Goal: Transaction & Acquisition: Purchase product/service

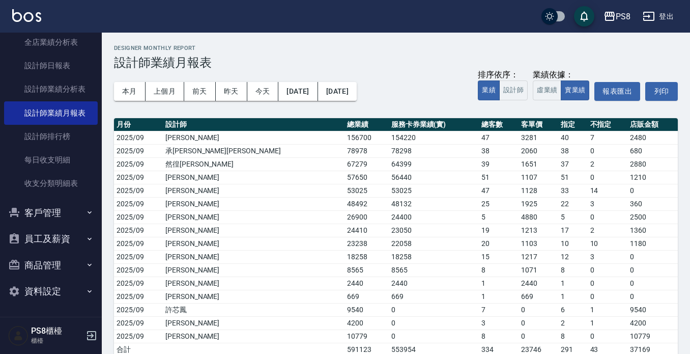
scroll to position [54, 0]
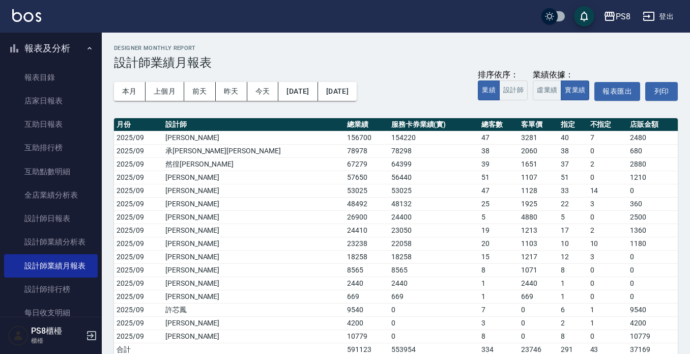
click at [65, 54] on button "報表及分析" at bounding box center [51, 48] width 94 height 26
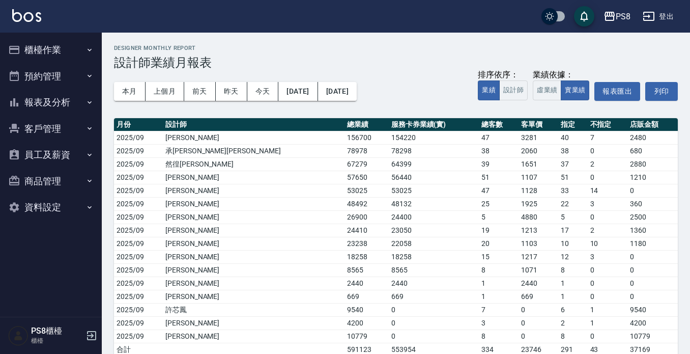
scroll to position [0, 0]
click at [71, 45] on button "櫃檯作業" at bounding box center [51, 50] width 94 height 26
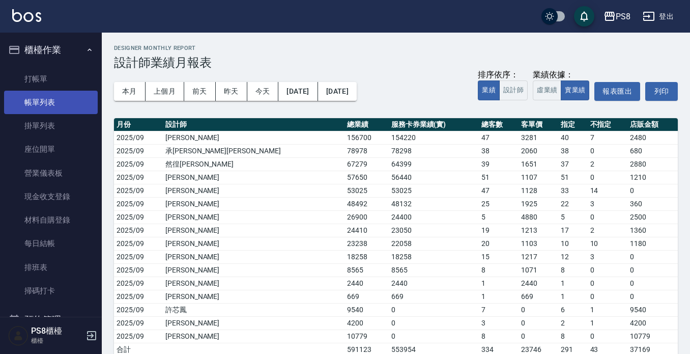
click at [62, 96] on link "帳單列表" at bounding box center [51, 102] width 94 height 23
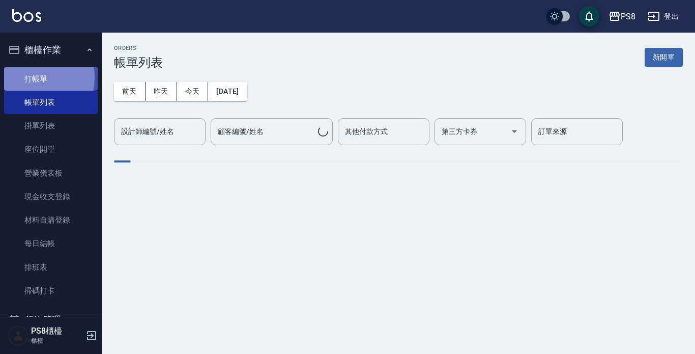
click at [30, 77] on link "打帳單" at bounding box center [51, 78] width 94 height 23
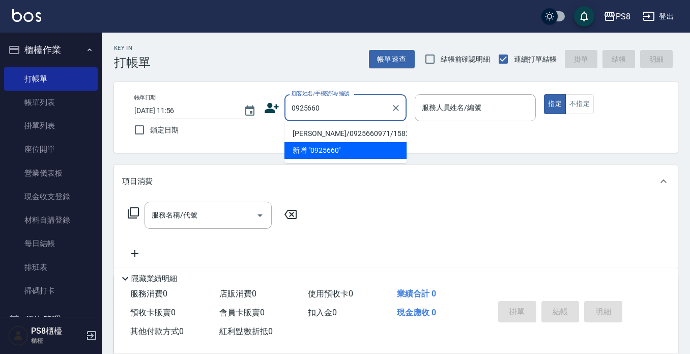
click at [307, 131] on li "[PERSON_NAME]/0925660971/15825" at bounding box center [345, 133] width 122 height 17
type input "[PERSON_NAME]/0925660971/15825"
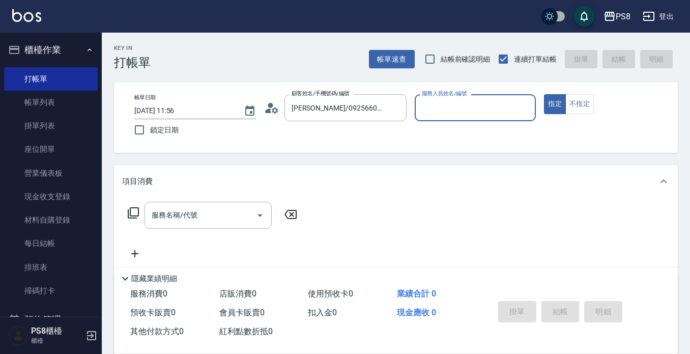
type input "佳亭-8"
click at [393, 105] on icon "Clear" at bounding box center [396, 108] width 6 height 6
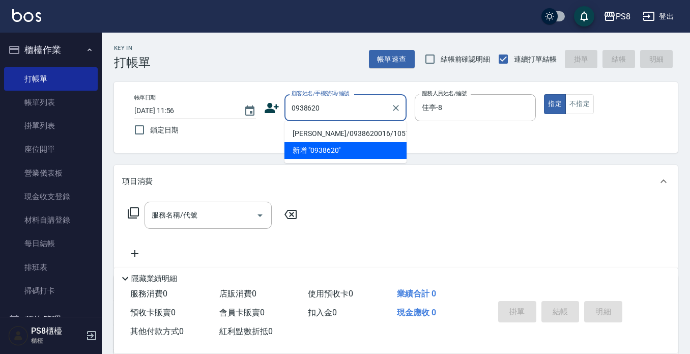
click at [339, 129] on li "[PERSON_NAME]/0938620016/10570" at bounding box center [345, 133] width 122 height 17
type input "[PERSON_NAME]/0938620016/10570"
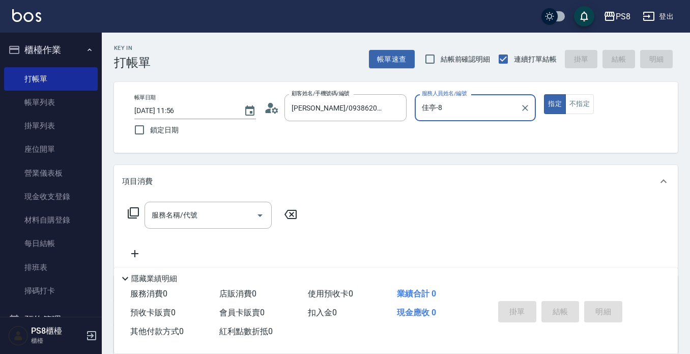
type input "小屋-18"
click at [520, 107] on icon "Clear" at bounding box center [525, 108] width 10 height 10
click at [394, 111] on icon "Clear" at bounding box center [396, 108] width 10 height 10
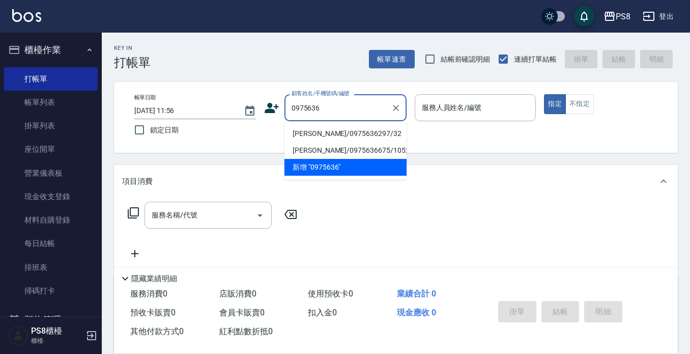
click at [360, 132] on li "[PERSON_NAME]/0975636297/32" at bounding box center [345, 133] width 122 height 17
type input "[PERSON_NAME]/0975636297/32"
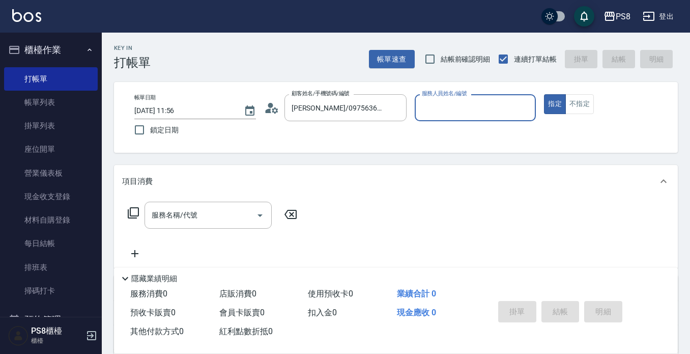
type input "佳亭-8"
click at [398, 106] on icon "Clear" at bounding box center [396, 108] width 10 height 10
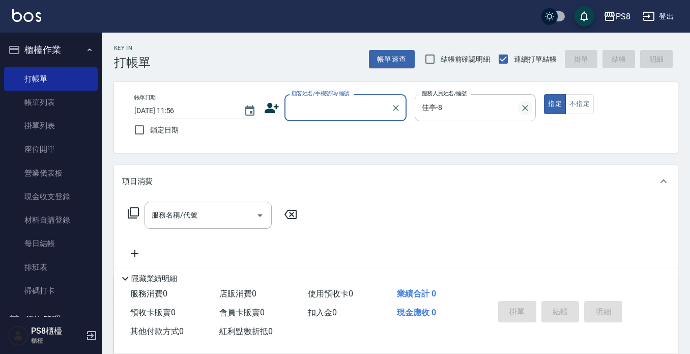
click at [529, 110] on icon "Clear" at bounding box center [525, 108] width 10 height 10
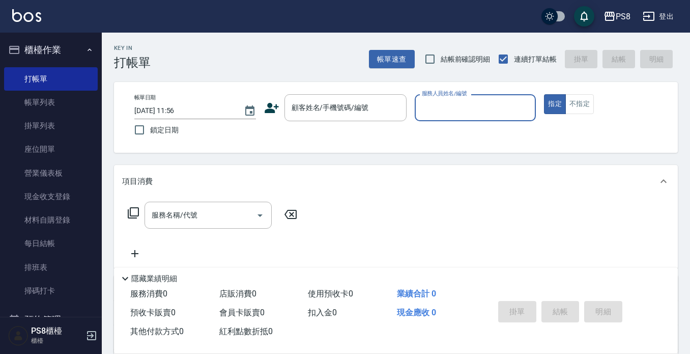
click at [68, 54] on button "櫃檯作業" at bounding box center [51, 50] width 94 height 26
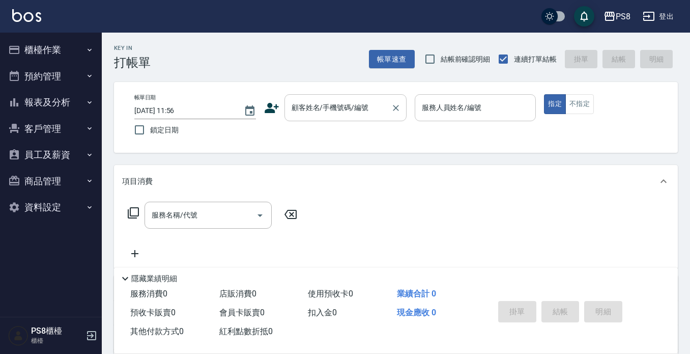
click at [377, 111] on input "顧客姓名/手機號碼/編號" at bounding box center [338, 108] width 98 height 18
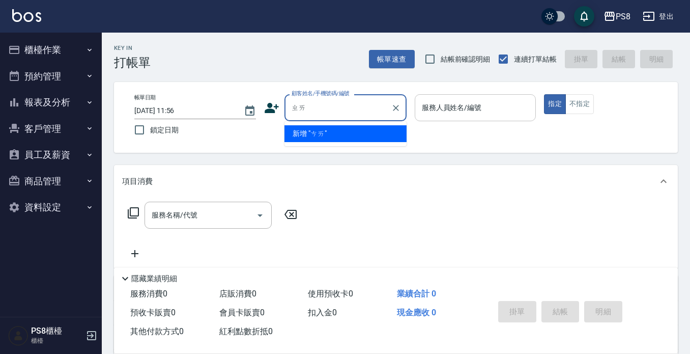
type input "債"
type input "蔡"
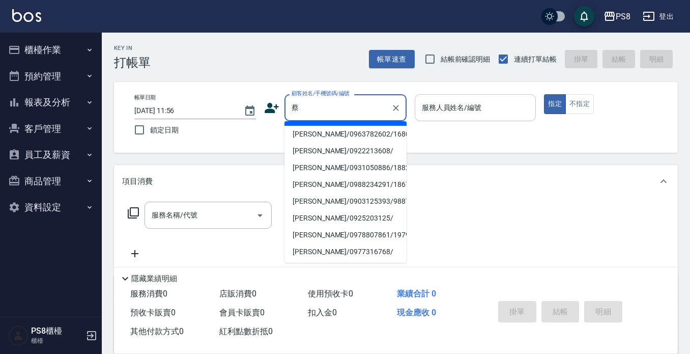
scroll to position [153, 0]
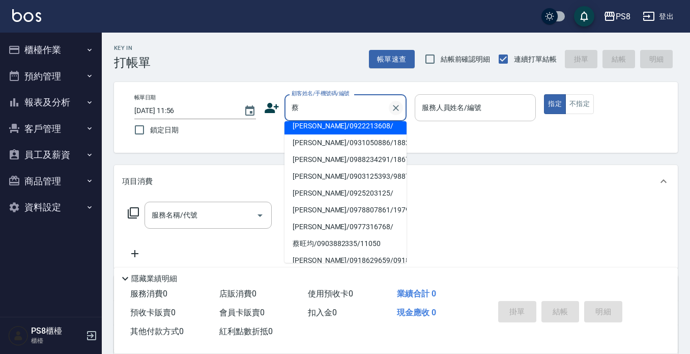
click at [400, 105] on icon "Clear" at bounding box center [396, 108] width 10 height 10
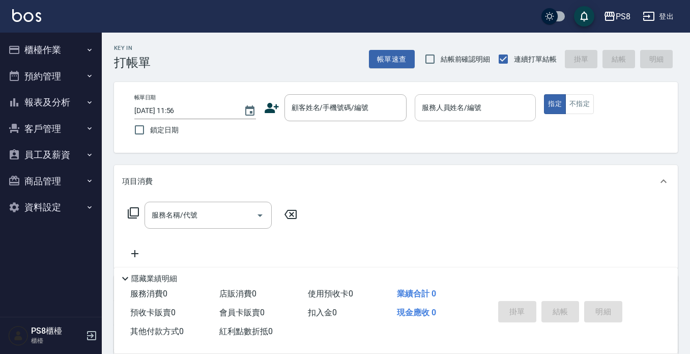
click at [282, 71] on div "Key In 打帳單 帳單速查 結帳前確認明細 連續打單結帳 掛單 結帳 明細 帳單日期 [DATE] 11:56 鎖定日期 顧客姓名/手機號碼/編號 顧客姓…" at bounding box center [396, 264] width 588 height 463
click at [62, 103] on button "報表及分析" at bounding box center [51, 102] width 94 height 26
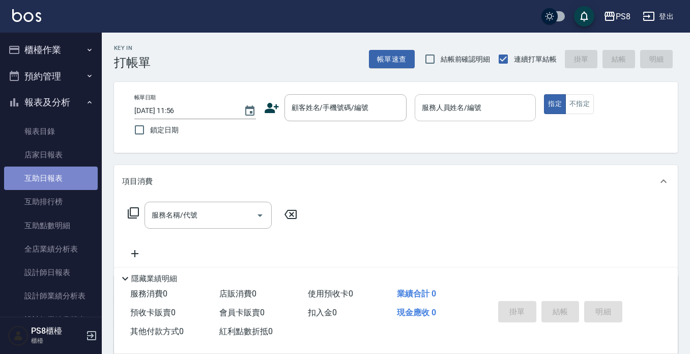
click at [78, 181] on link "互助日報表" at bounding box center [51, 177] width 94 height 23
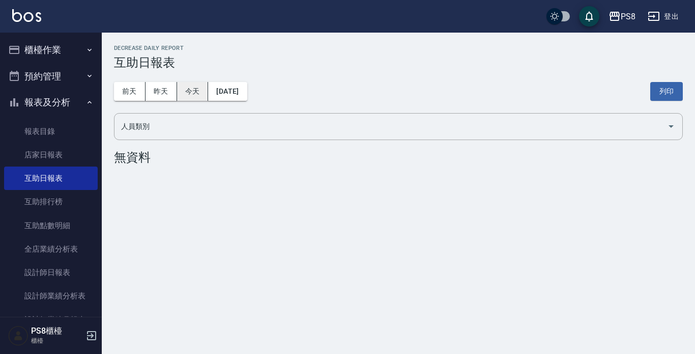
click at [203, 90] on button "今天" at bounding box center [193, 91] width 32 height 19
click at [166, 91] on button "昨天" at bounding box center [162, 91] width 32 height 19
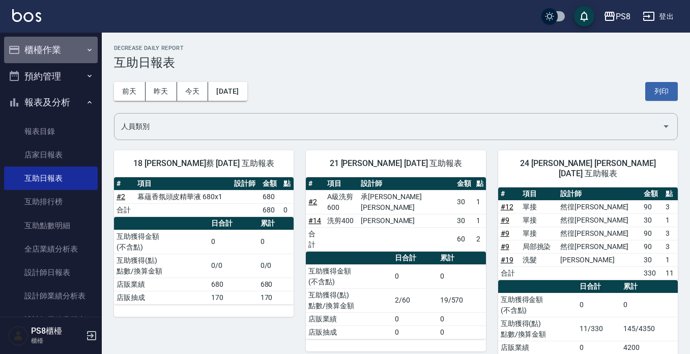
click at [56, 44] on button "櫃檯作業" at bounding box center [51, 50] width 94 height 26
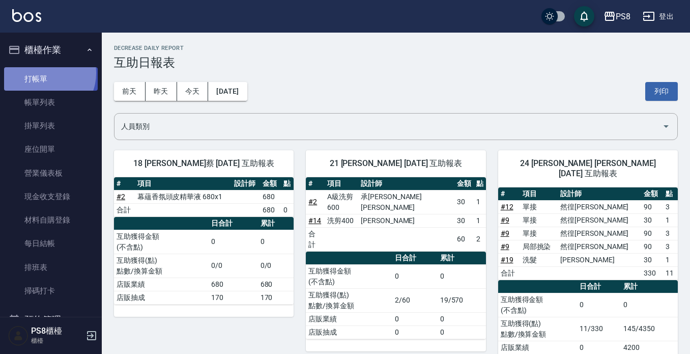
click at [43, 73] on link "打帳單" at bounding box center [51, 78] width 94 height 23
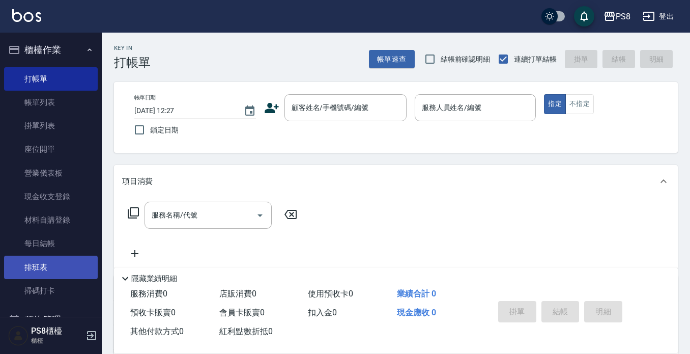
click at [40, 268] on link "排班表" at bounding box center [51, 266] width 94 height 23
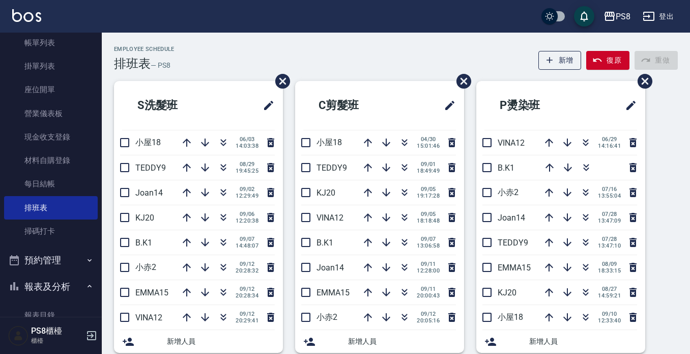
scroll to position [204, 0]
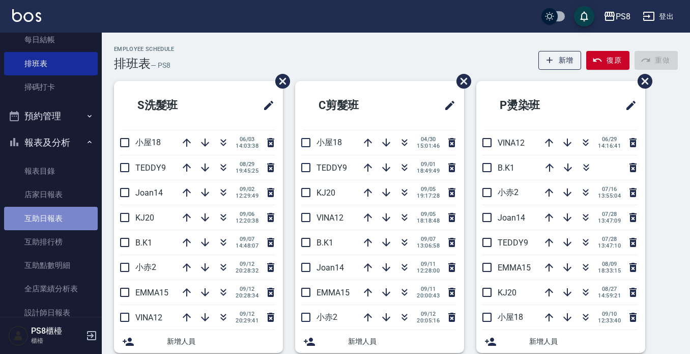
click at [71, 225] on link "互助日報表" at bounding box center [51, 218] width 94 height 23
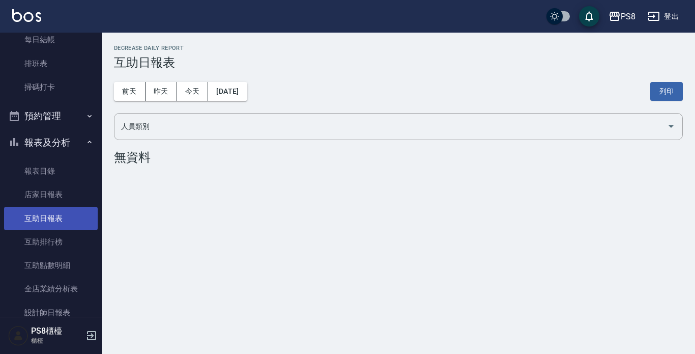
click at [70, 226] on link "互助日報表" at bounding box center [51, 218] width 94 height 23
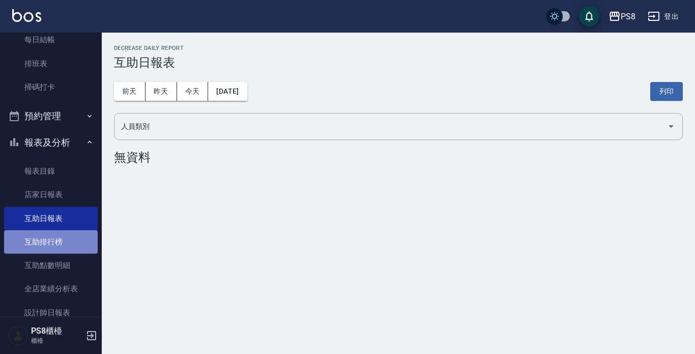
click at [63, 236] on link "互助排行榜" at bounding box center [51, 241] width 94 height 23
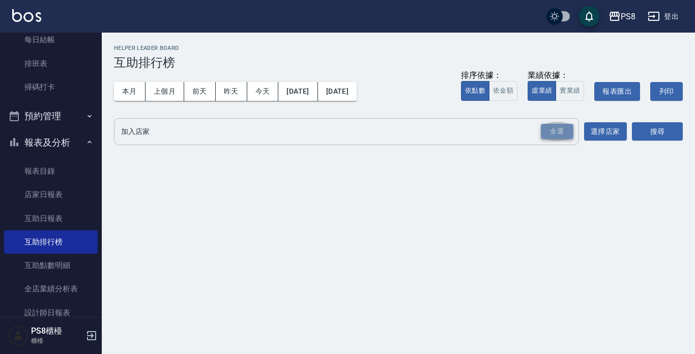
click at [558, 126] on div "全選" at bounding box center [557, 132] width 33 height 16
click at [655, 129] on button "搜尋" at bounding box center [657, 132] width 51 height 19
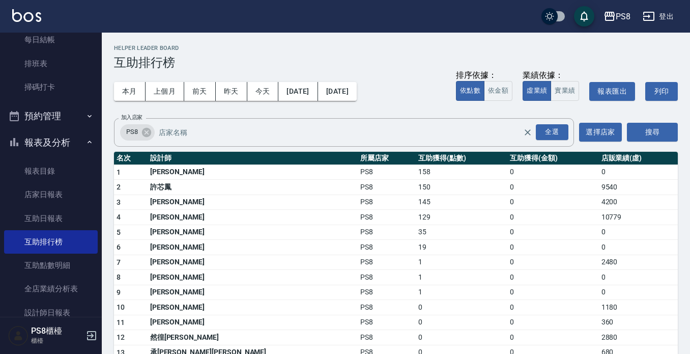
click at [63, 148] on button "報表及分析" at bounding box center [51, 142] width 94 height 26
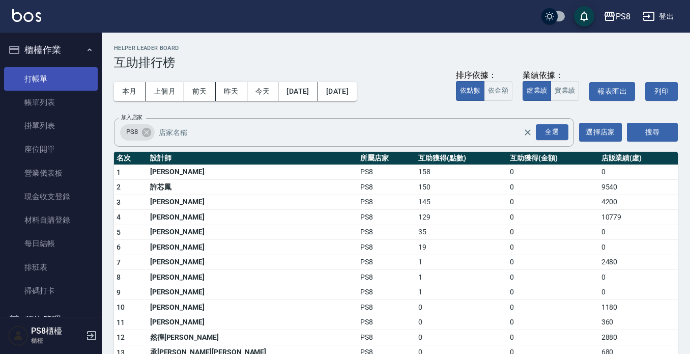
click at [46, 86] on link "打帳單" at bounding box center [51, 78] width 94 height 23
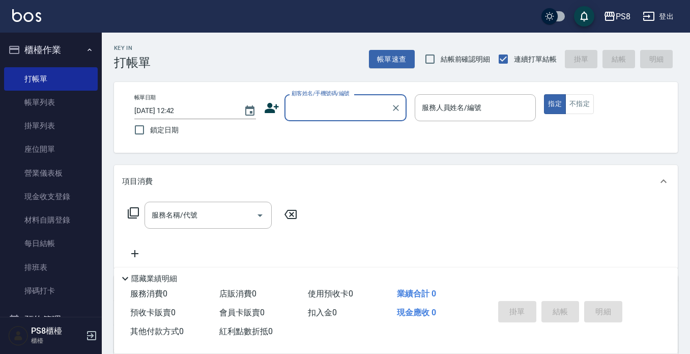
click at [326, 106] on input "顧客姓名/手機號碼/編號" at bounding box center [338, 108] width 98 height 18
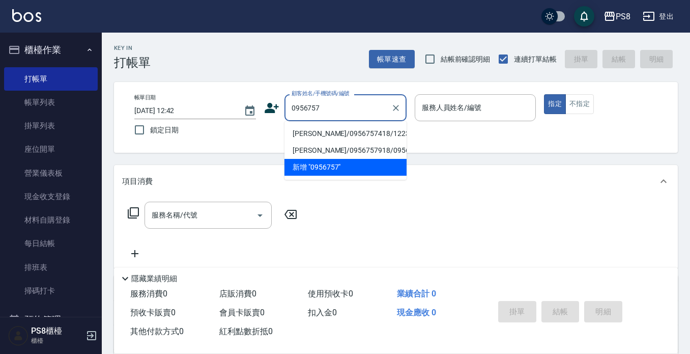
click at [320, 137] on li "[PERSON_NAME]/0956757418/12232" at bounding box center [345, 133] width 122 height 17
type input "[PERSON_NAME]/0956757418/12232"
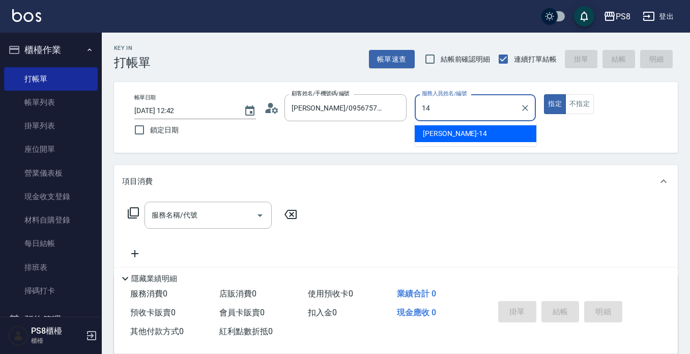
type input "[PERSON_NAME]-14"
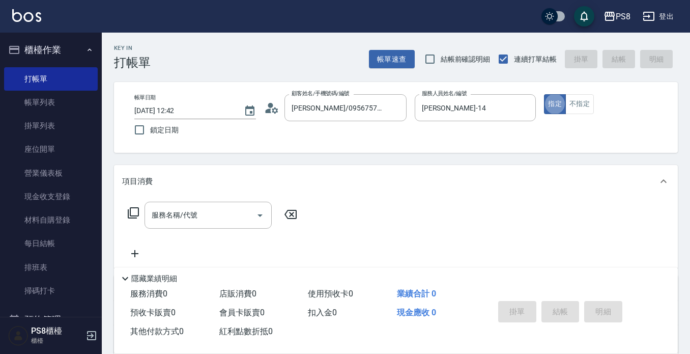
type button "true"
click at [215, 211] on input "服務名稱/代號" at bounding box center [200, 215] width 103 height 18
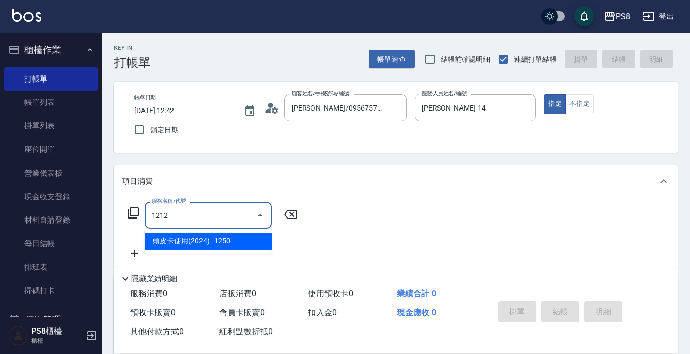
click at [222, 244] on span "頭皮卡使用(2024) - 1250" at bounding box center [208, 241] width 127 height 17
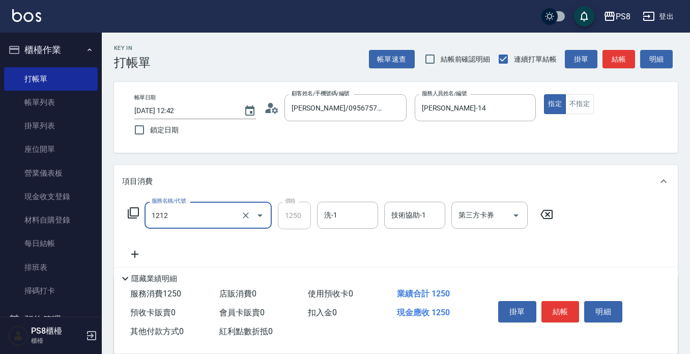
type input "頭皮卡使用(2024)(1212)"
click at [270, 243] on div "服務名稱/代號 頭皮卡使用(2024)(1212) 服務名稱/代號 價格 1250 價格 洗-1 洗-1 技術協助-1 技術協助-1 第三方卡券 第三方卡券" at bounding box center [340, 230] width 437 height 59
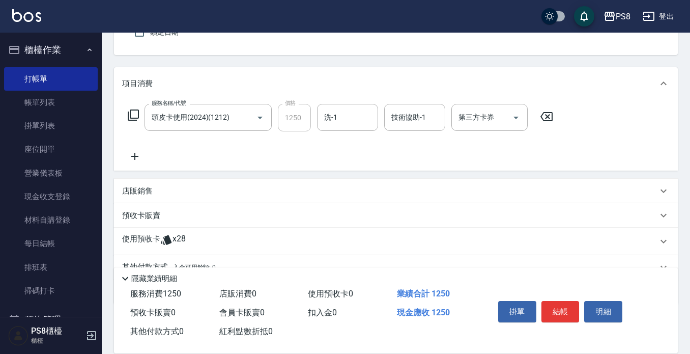
scroll to position [102, 0]
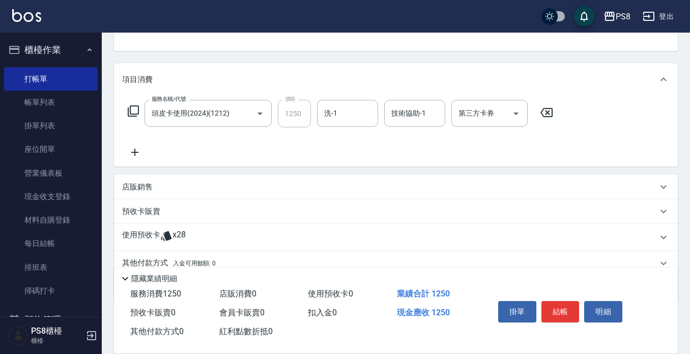
click at [131, 155] on icon at bounding box center [134, 152] width 25 height 12
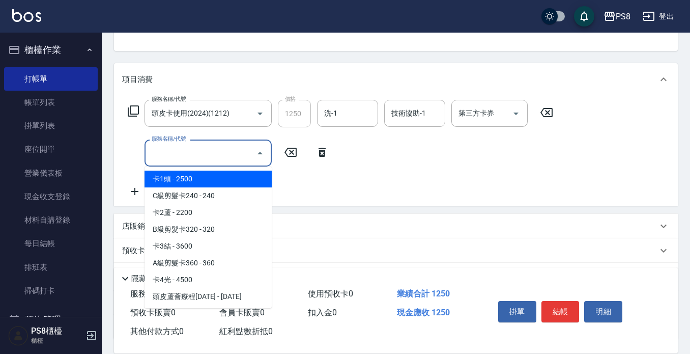
click at [169, 154] on input "服務名稱/代號" at bounding box center [200, 153] width 103 height 18
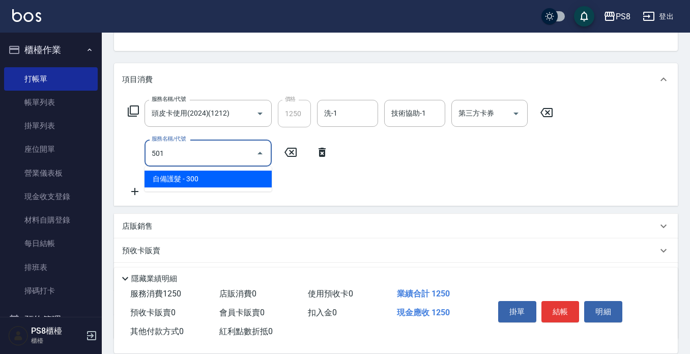
click at [180, 181] on span "自備護髮 - 300" at bounding box center [208, 178] width 127 height 17
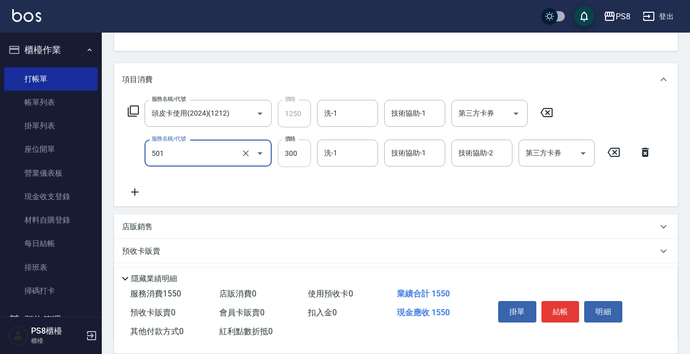
type input "自備護髮(501)"
click at [290, 150] on input "300" at bounding box center [294, 152] width 33 height 27
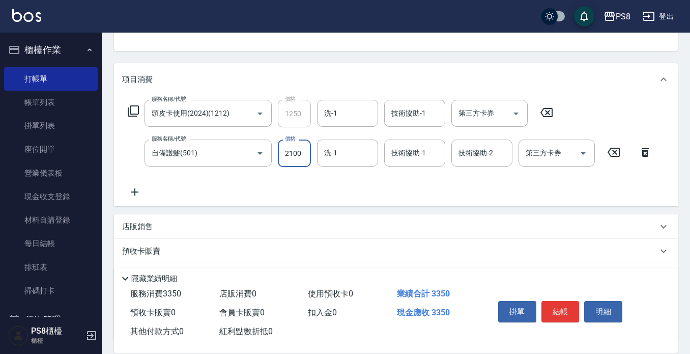
type input "2100"
click at [471, 189] on div "服務名稱/代號 頭皮卡使用(2024)(1212) 服務名稱/代號 價格 1250 價格 洗-1 洗-1 技術協助-1 技術協助-1 第三方卡券 第三方卡券 …" at bounding box center [390, 149] width 536 height 98
click at [495, 117] on input "第三方卡券" at bounding box center [482, 113] width 52 height 18
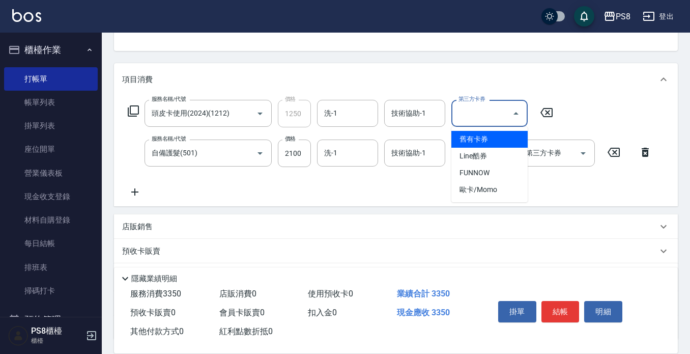
click at [476, 138] on span "舊有卡券" at bounding box center [489, 139] width 76 height 17
type input "舊有卡券"
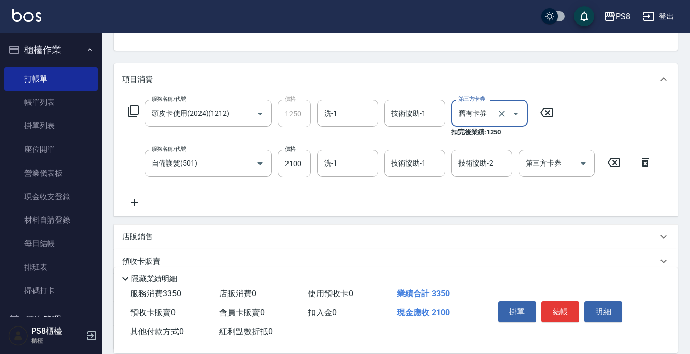
click at [635, 98] on div "服務名稱/代號 頭皮卡使用(2024)(1212) 服務名稱/代號 價格 1250 價格 洗-1 洗-1 技術協助-1 技術協助-1 第三方卡券 舊有卡券 第…" at bounding box center [396, 156] width 564 height 121
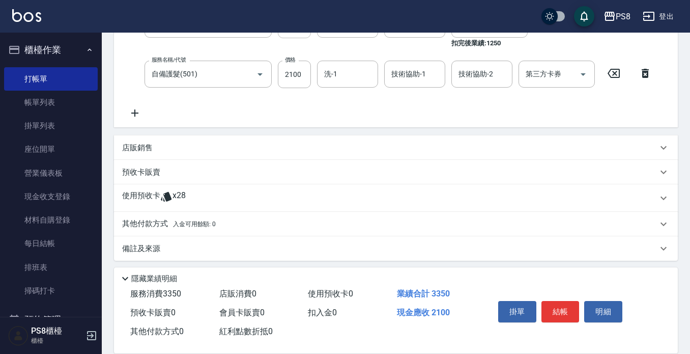
scroll to position [195, 0]
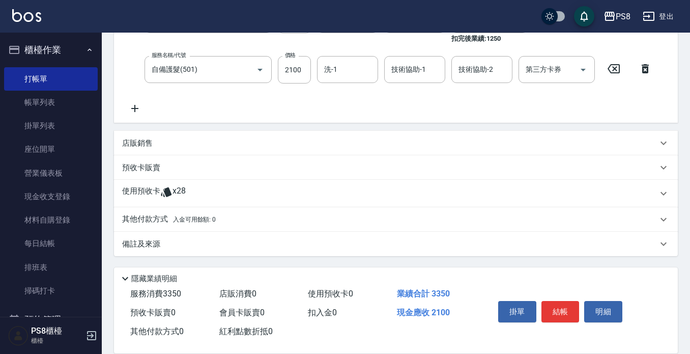
click at [174, 223] on p "其他付款方式 入金可用餘額: 0" at bounding box center [169, 219] width 94 height 11
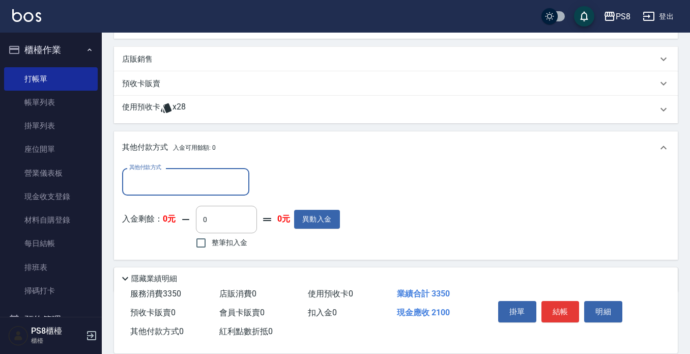
scroll to position [297, 0]
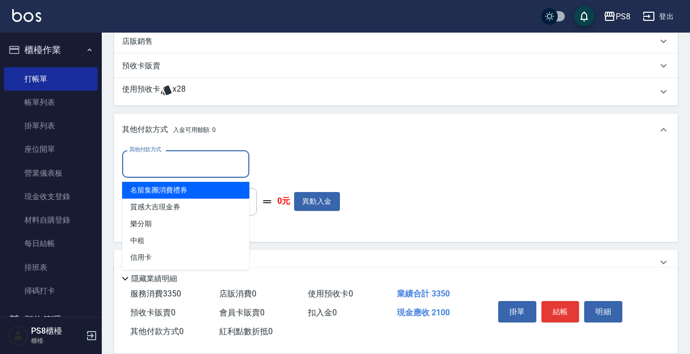
click at [183, 171] on input "其他付款方式" at bounding box center [186, 164] width 118 height 18
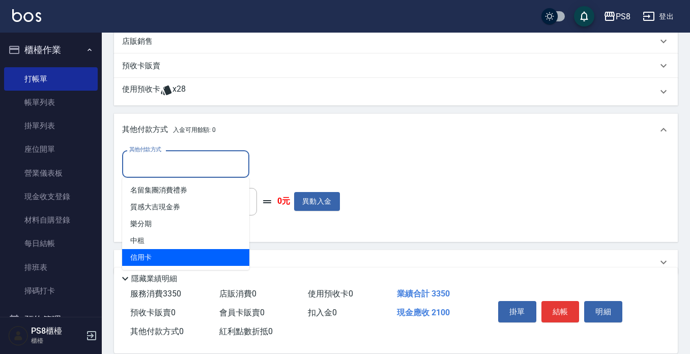
click at [151, 257] on span "信用卡" at bounding box center [185, 257] width 127 height 17
type input "信用卡"
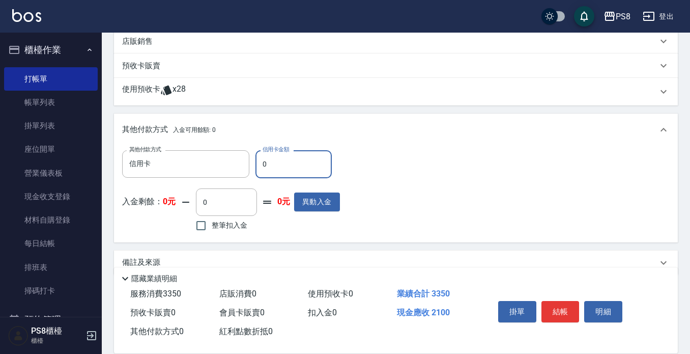
click at [277, 159] on input "0" at bounding box center [293, 163] width 76 height 27
type input "2100"
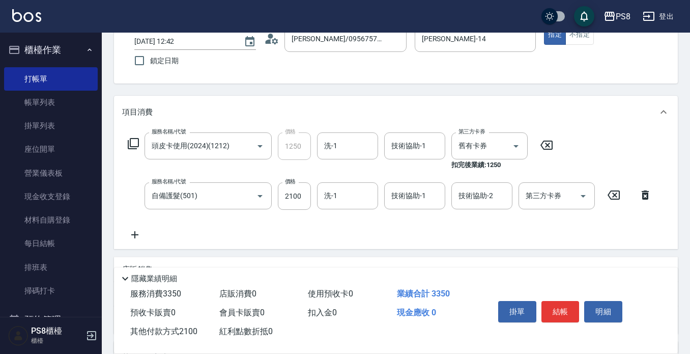
scroll to position [43, 0]
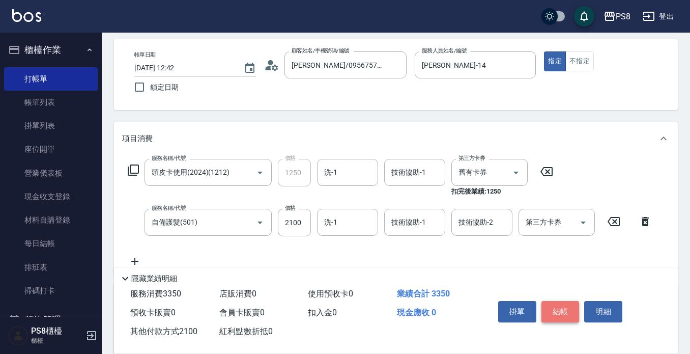
click at [566, 311] on button "結帳" at bounding box center [560, 311] width 38 height 21
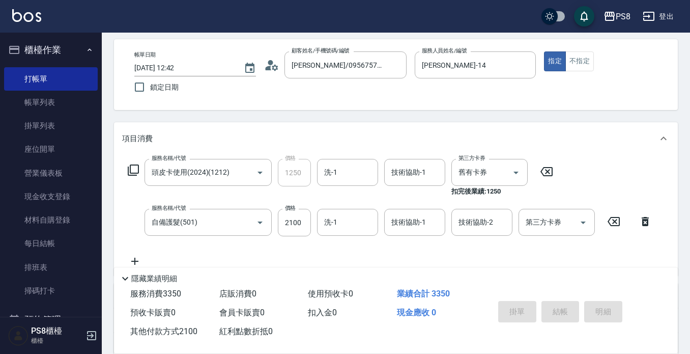
type input "[DATE] 12:44"
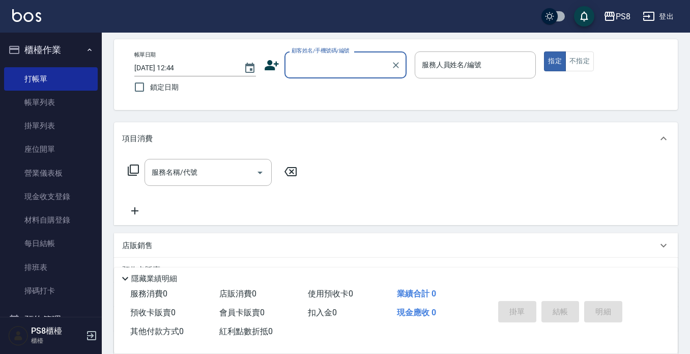
drag, startPoint x: 300, startPoint y: 33, endPoint x: 300, endPoint y: 57, distance: 24.4
click at [300, 56] on div "Key In 打帳單 上一筆訂單:#1 帳單速查 結帳前確認明細 連續打單結帳 掛單 結帳 明細 帳單日期 [DATE] 12:44 鎖定日期 顧客姓名/手機…" at bounding box center [396, 221] width 588 height 463
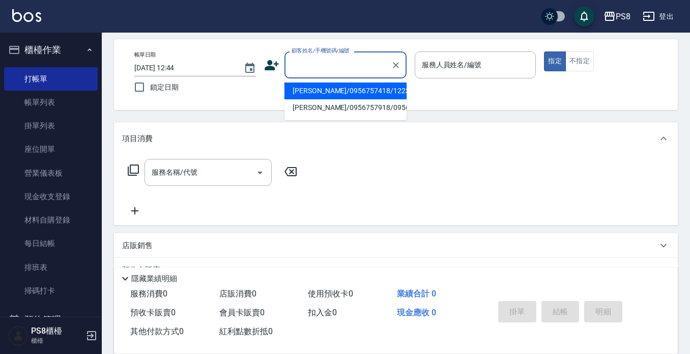
click at [300, 64] on input "顧客姓名/手機號碼/編號" at bounding box center [338, 65] width 98 height 18
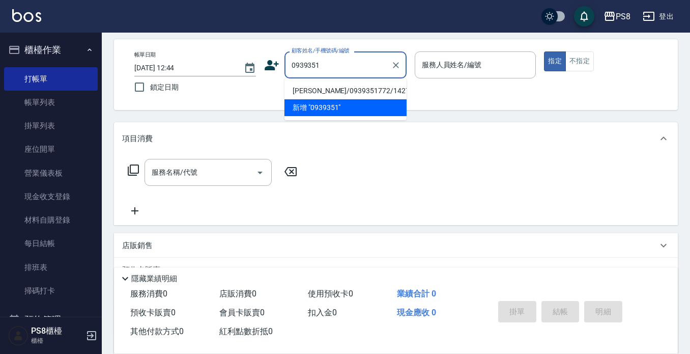
click at [300, 91] on li "[PERSON_NAME]/0939351772/1427" at bounding box center [345, 90] width 122 height 17
type input "[PERSON_NAME]/0939351772/1427"
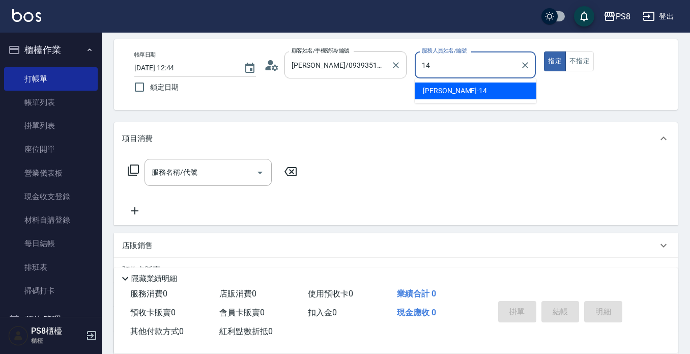
type input "[PERSON_NAME]-14"
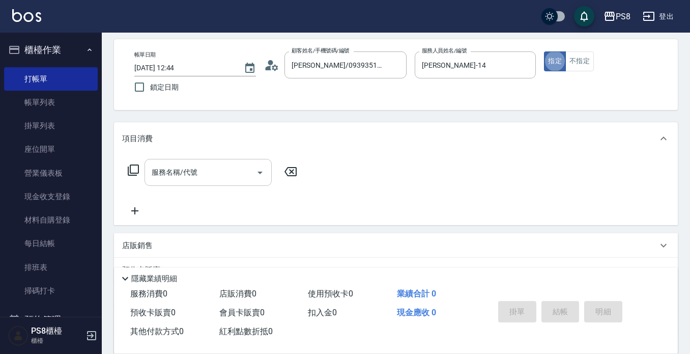
click at [208, 166] on input "服務名稱/代號" at bounding box center [200, 172] width 103 height 18
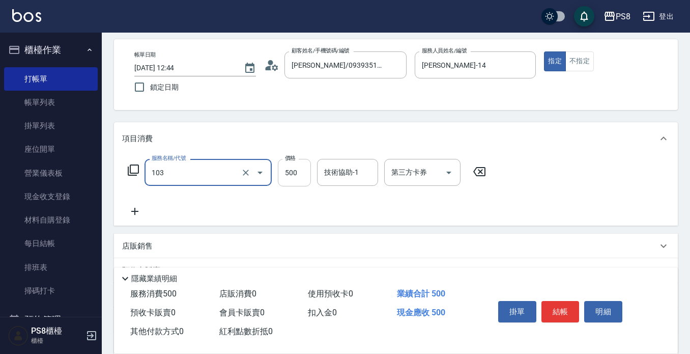
type input "B級洗剪500(103)"
click at [301, 174] on input "500" at bounding box center [294, 172] width 33 height 27
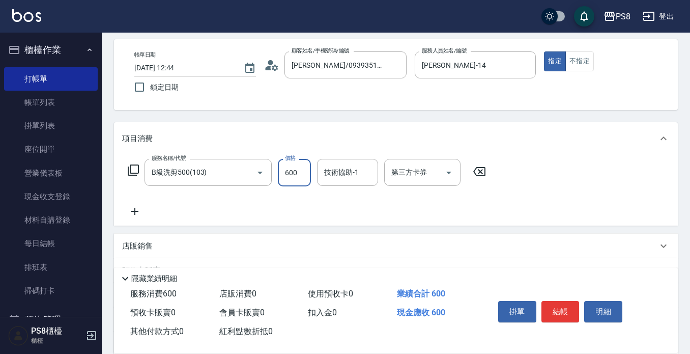
type input "600"
click at [136, 209] on icon at bounding box center [134, 211] width 25 height 12
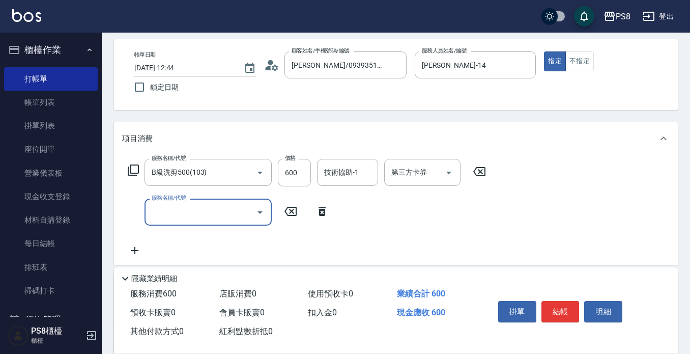
click at [179, 220] on input "服務名稱/代號" at bounding box center [200, 212] width 103 height 18
type input "精油洗髮(102)"
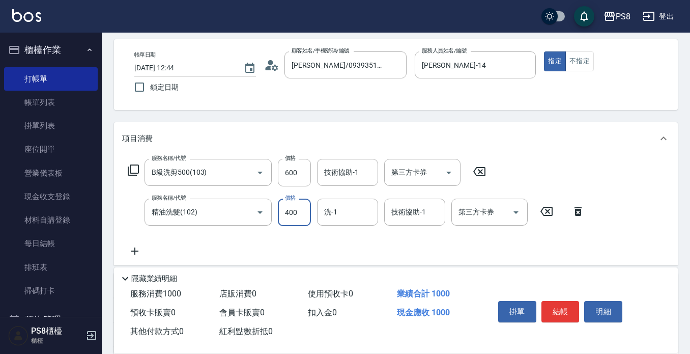
click at [287, 216] on input "400" at bounding box center [294, 211] width 33 height 27
type input "600"
click at [350, 246] on div "服務名稱/代號 B級洗剪500(103) 服務名稱/代號 價格 600 價格 技術協助-1 技術協助-1 第三方卡券 第三方卡券 服務名稱/代號 精油洗髮(1…" at bounding box center [356, 208] width 469 height 98
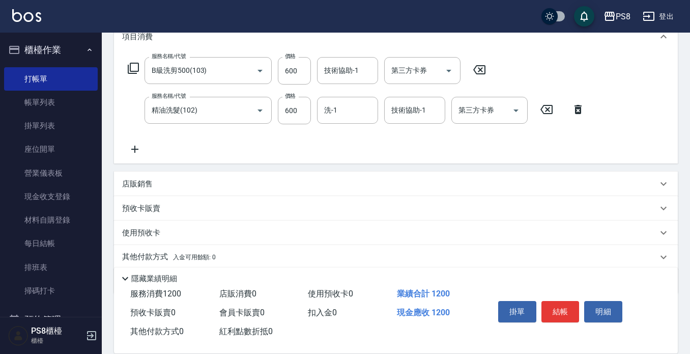
scroll to position [182, 0]
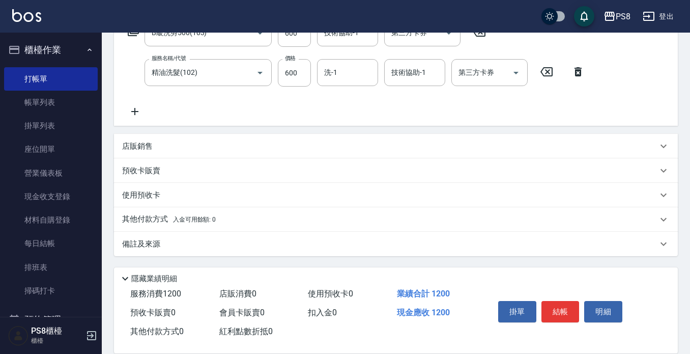
click at [147, 149] on p "店販銷售" at bounding box center [137, 146] width 31 height 11
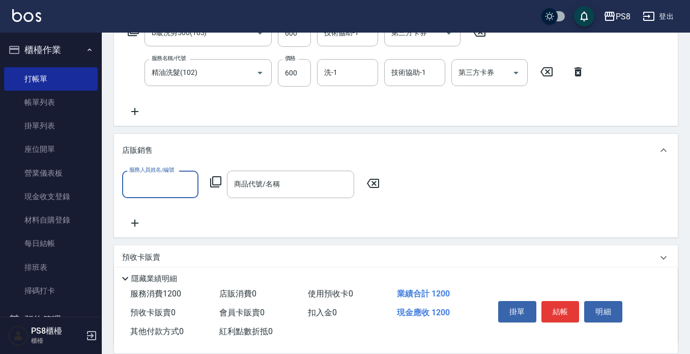
scroll to position [0, 0]
click at [155, 192] on input "服務人員姓名/編號" at bounding box center [160, 184] width 67 height 18
type input "[PERSON_NAME]-14"
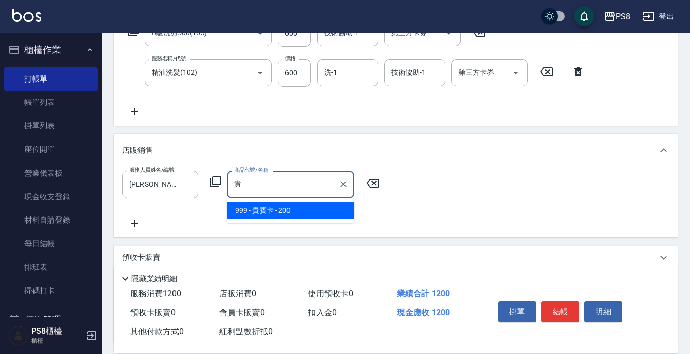
click at [326, 211] on span "999 - 貴賓卡 - 200" at bounding box center [290, 210] width 127 height 17
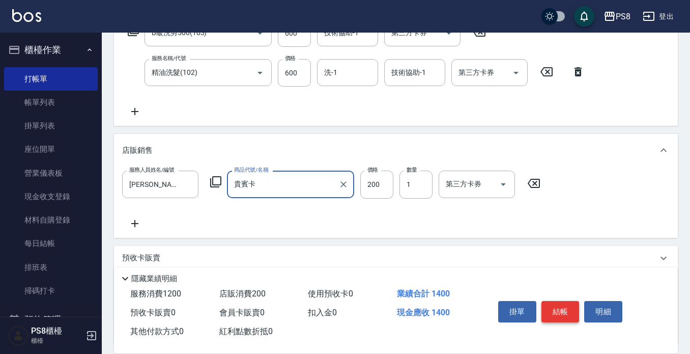
type input "貴賓卡"
click at [558, 307] on button "結帳" at bounding box center [560, 311] width 38 height 21
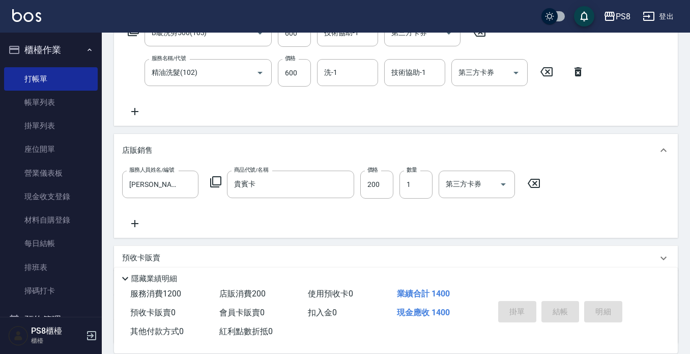
type input "[DATE] 13:06"
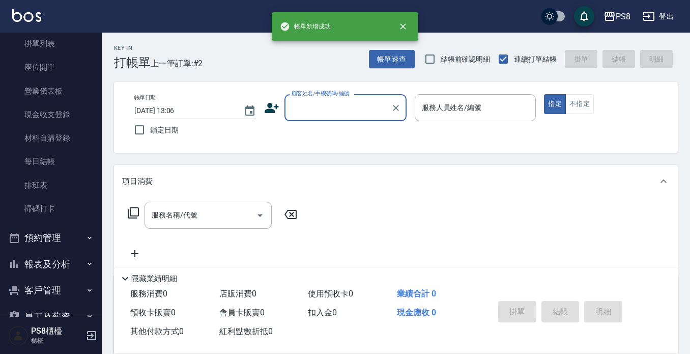
scroll to position [159, 0]
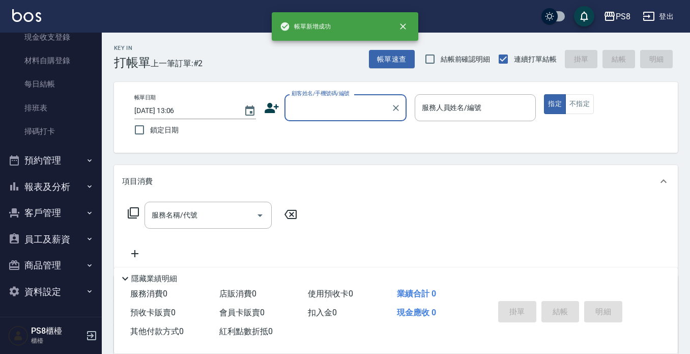
click at [54, 197] on button "報表及分析" at bounding box center [51, 187] width 94 height 26
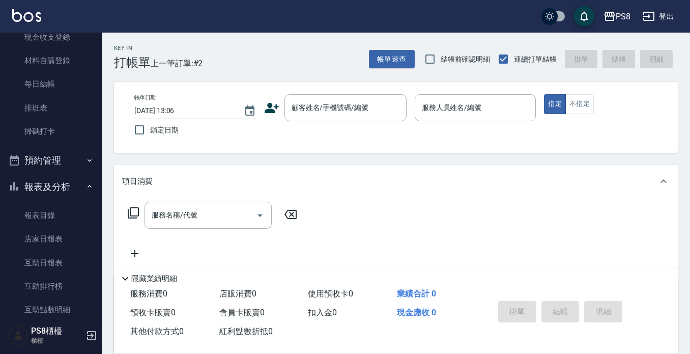
scroll to position [363, 0]
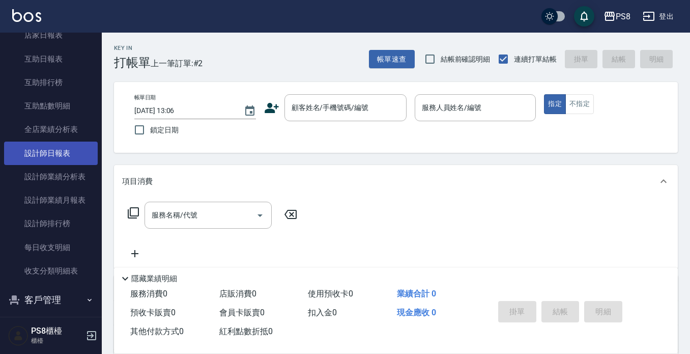
click at [60, 162] on link "設計師日報表" at bounding box center [51, 152] width 94 height 23
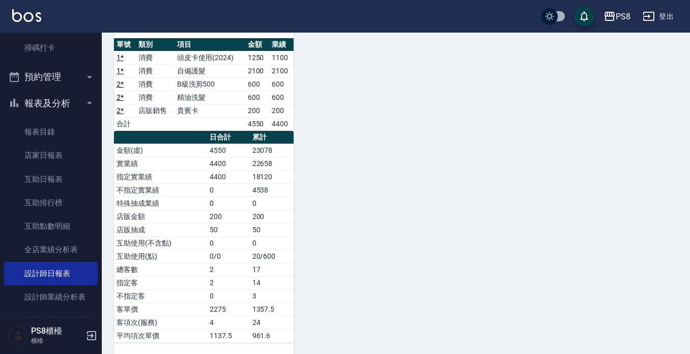
scroll to position [254, 0]
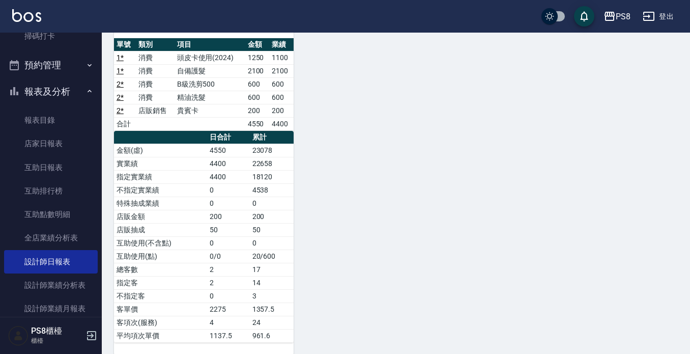
click at [57, 95] on button "報表及分析" at bounding box center [51, 91] width 94 height 26
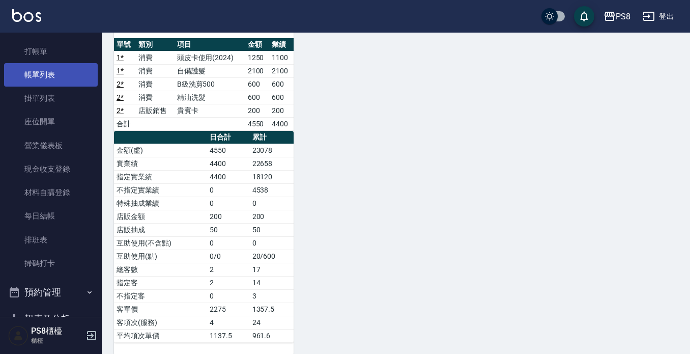
scroll to position [0, 0]
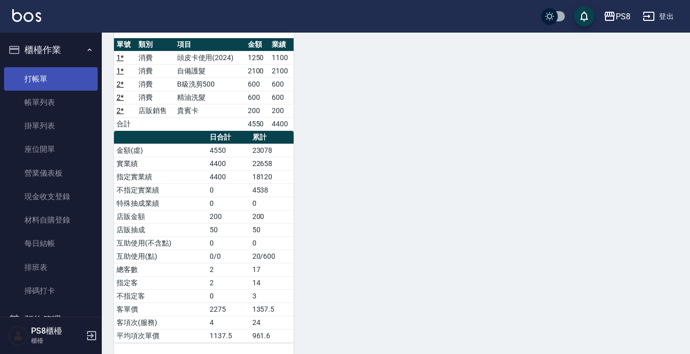
click at [51, 88] on link "打帳單" at bounding box center [51, 78] width 94 height 23
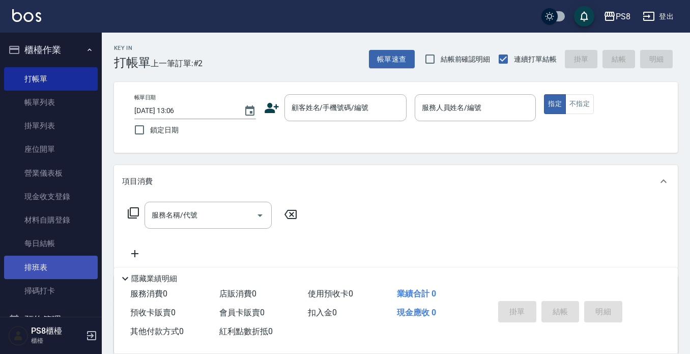
click at [43, 271] on link "排班表" at bounding box center [51, 266] width 94 height 23
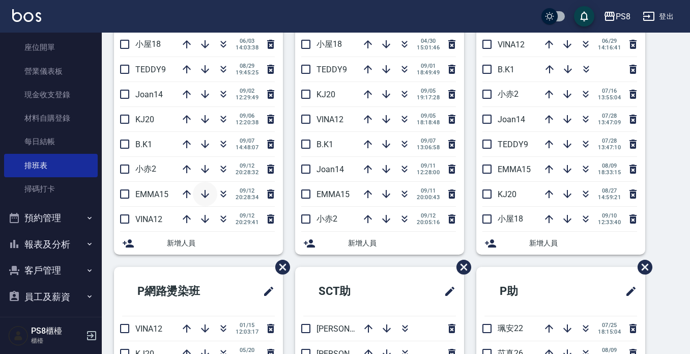
scroll to position [102, 0]
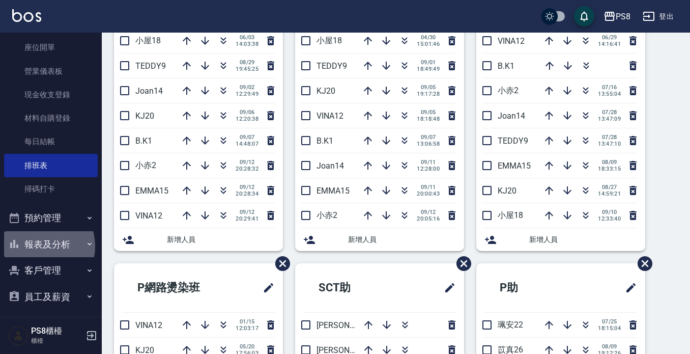
click at [40, 246] on button "報表及分析" at bounding box center [51, 244] width 94 height 26
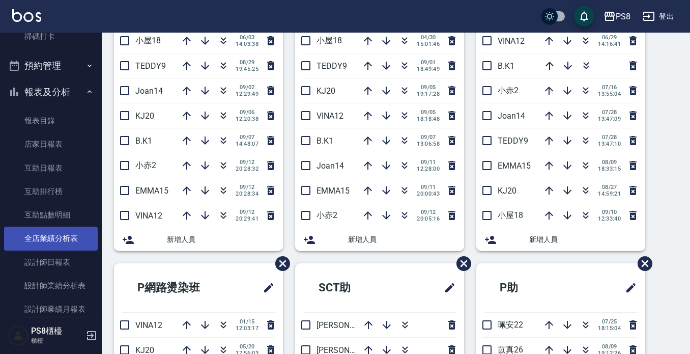
scroll to position [254, 0]
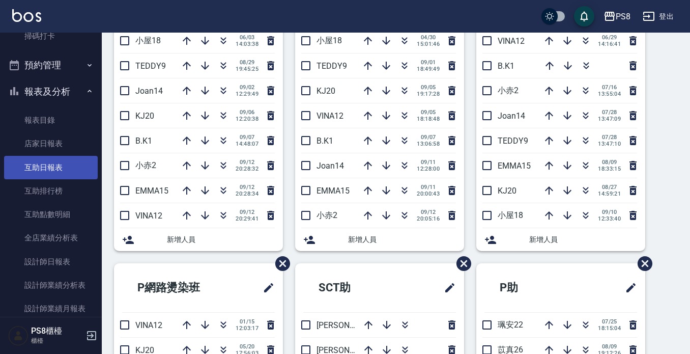
click at [50, 168] on link "互助日報表" at bounding box center [51, 167] width 94 height 23
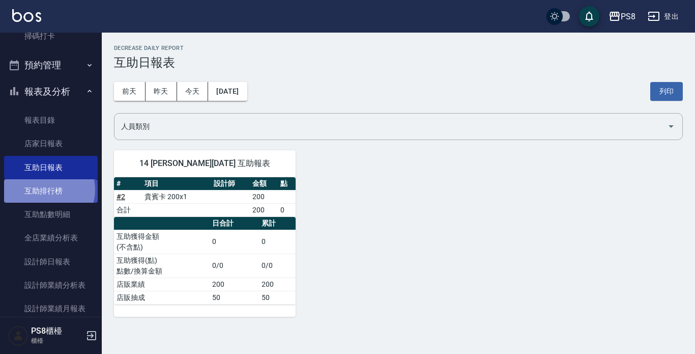
click at [48, 190] on link "互助排行榜" at bounding box center [51, 190] width 94 height 23
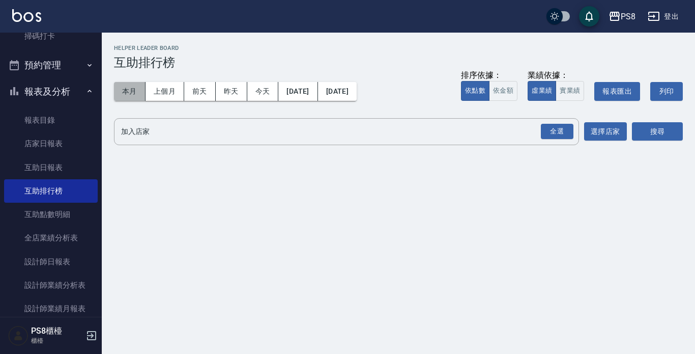
click at [124, 92] on button "本月" at bounding box center [130, 91] width 32 height 19
click at [129, 91] on button "本月" at bounding box center [130, 91] width 32 height 19
click at [262, 85] on button "今天" at bounding box center [263, 91] width 32 height 19
click at [237, 85] on button "昨天" at bounding box center [232, 91] width 32 height 19
click at [208, 85] on button "前天" at bounding box center [200, 91] width 32 height 19
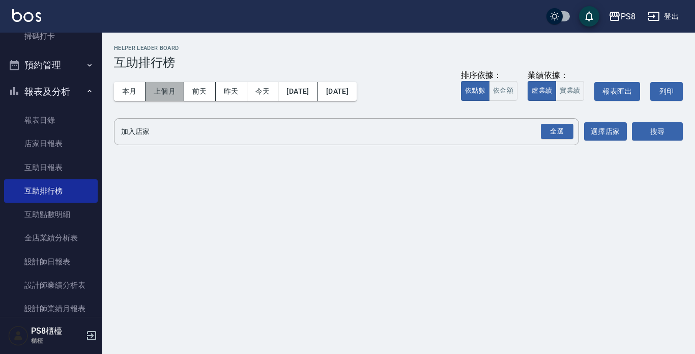
click at [178, 88] on button "上個月" at bounding box center [165, 91] width 39 height 19
click at [125, 88] on button "本月" at bounding box center [130, 91] width 32 height 19
click at [222, 89] on button "昨天" at bounding box center [232, 91] width 32 height 19
click at [264, 92] on button "今天" at bounding box center [263, 91] width 32 height 19
click at [558, 130] on div "全選" at bounding box center [557, 132] width 33 height 16
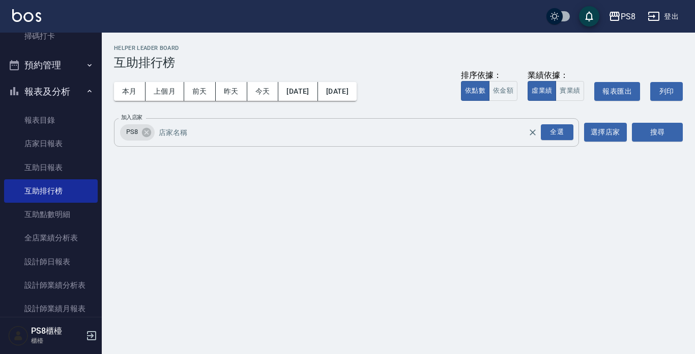
click at [398, 136] on input "加入店家" at bounding box center [351, 132] width 390 height 18
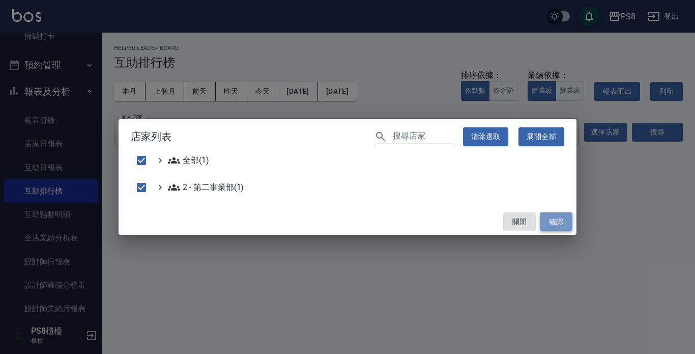
click at [547, 220] on button "確認" at bounding box center [556, 221] width 33 height 19
checkbox input "false"
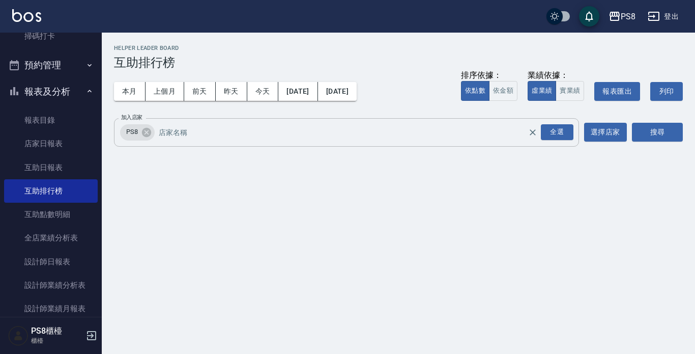
click at [193, 130] on input "加入店家" at bounding box center [351, 132] width 390 height 18
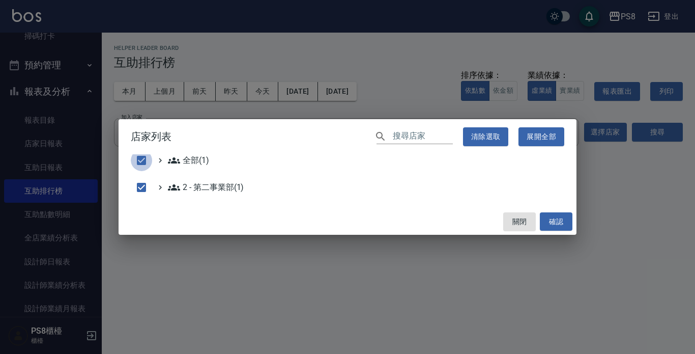
click at [139, 158] on input "checkbox" at bounding box center [141, 160] width 21 height 21
checkbox input "false"
click at [140, 186] on input "checkbox" at bounding box center [141, 187] width 21 height 21
checkbox input "true"
click at [552, 219] on button "確認" at bounding box center [556, 221] width 33 height 19
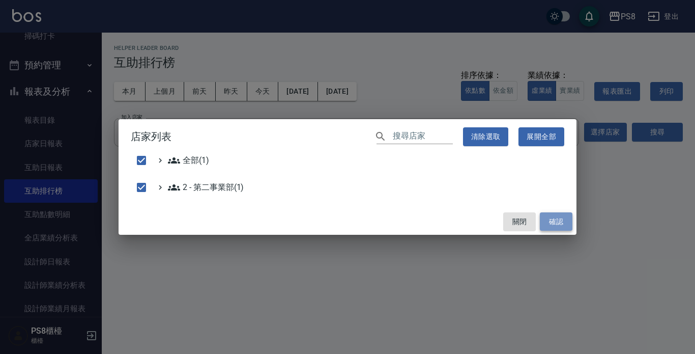
checkbox input "false"
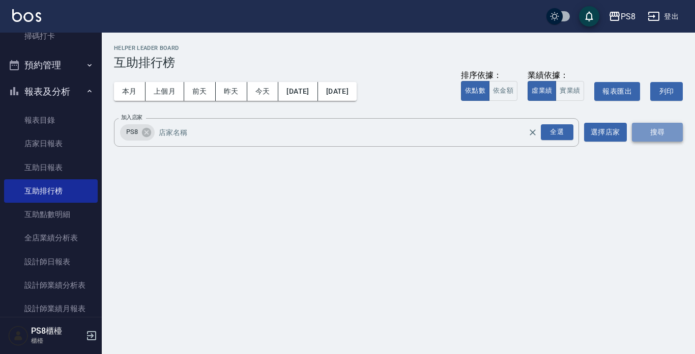
click at [654, 134] on button "搜尋" at bounding box center [657, 132] width 51 height 19
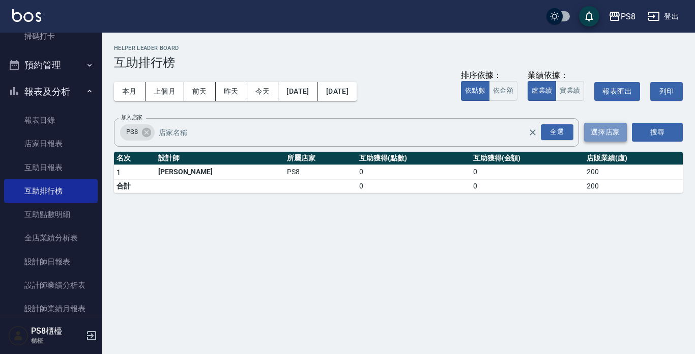
click at [615, 131] on button "選擇店家" at bounding box center [605, 132] width 43 height 19
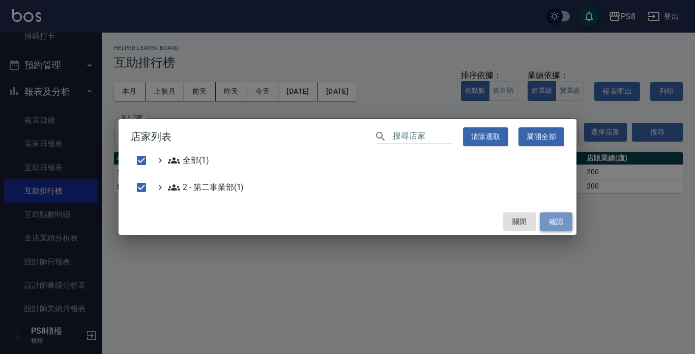
click at [560, 222] on button "確認" at bounding box center [556, 221] width 33 height 19
checkbox input "false"
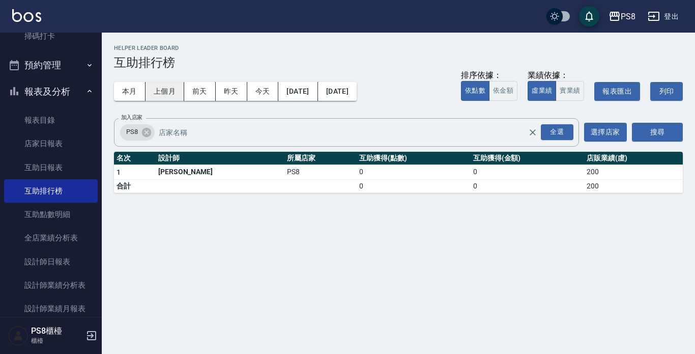
click at [160, 94] on button "上個月" at bounding box center [165, 91] width 39 height 19
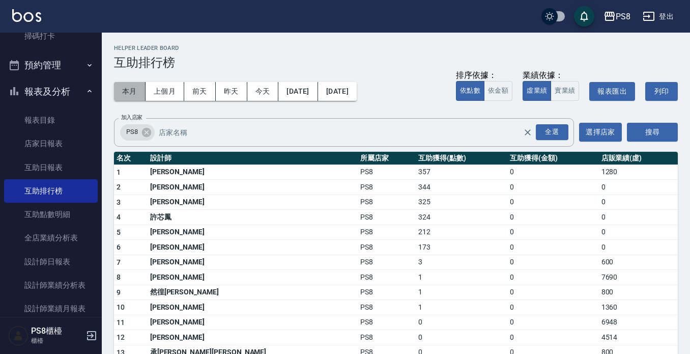
click at [119, 84] on button "本月" at bounding box center [130, 91] width 32 height 19
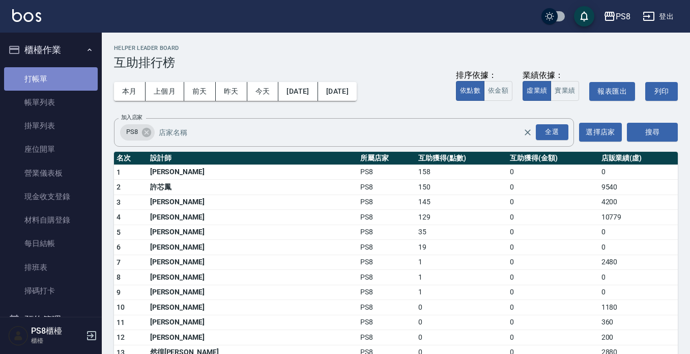
click at [58, 82] on link "打帳單" at bounding box center [51, 78] width 94 height 23
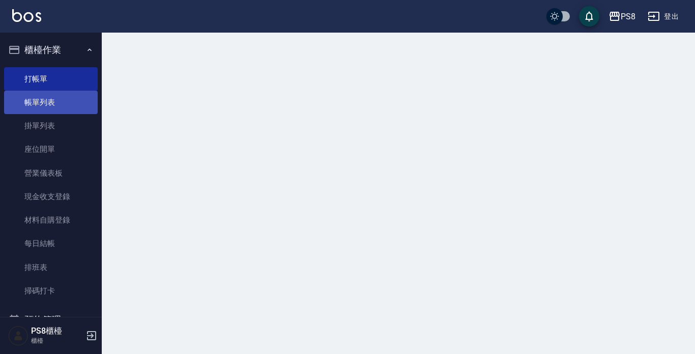
click at [58, 105] on link "帳單列表" at bounding box center [51, 102] width 94 height 23
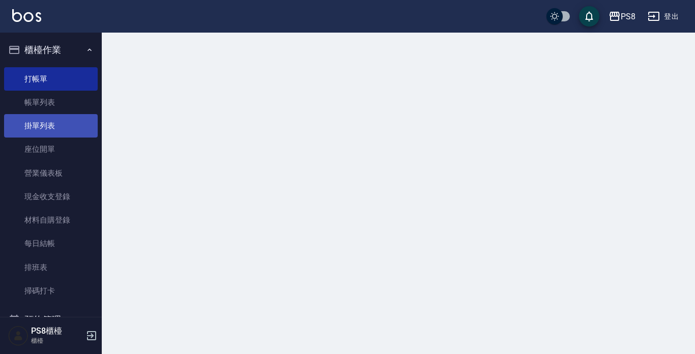
click at [58, 153] on link "座位開單" at bounding box center [51, 148] width 94 height 23
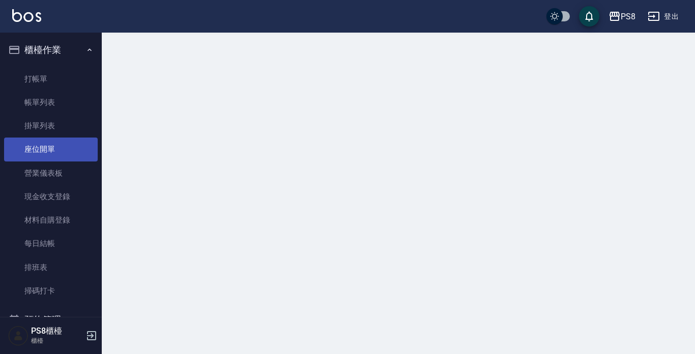
click at [68, 141] on link "座位開單" at bounding box center [51, 148] width 94 height 23
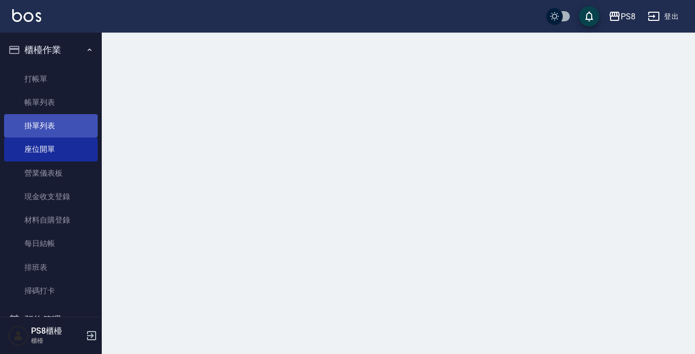
click at [69, 130] on link "掛單列表" at bounding box center [51, 125] width 94 height 23
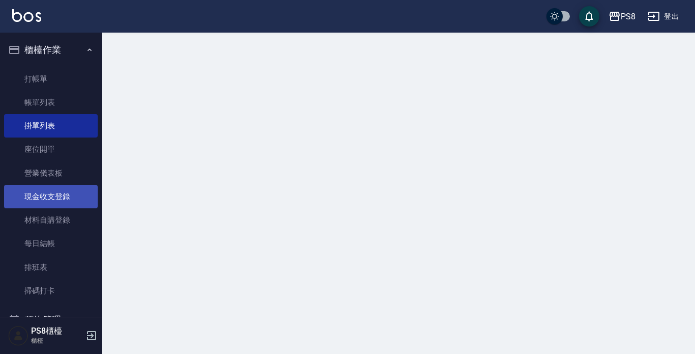
click at [72, 166] on link "營業儀表板" at bounding box center [51, 172] width 94 height 23
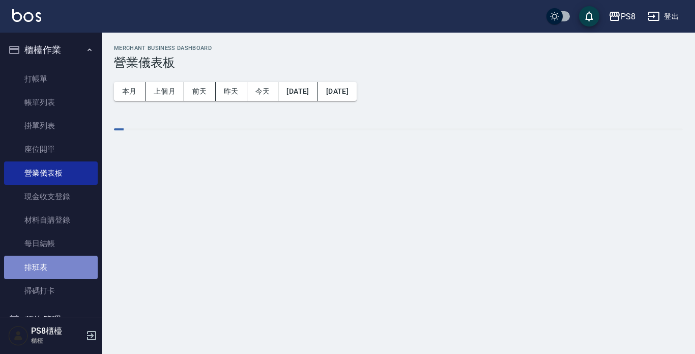
click at [56, 265] on link "排班表" at bounding box center [51, 266] width 94 height 23
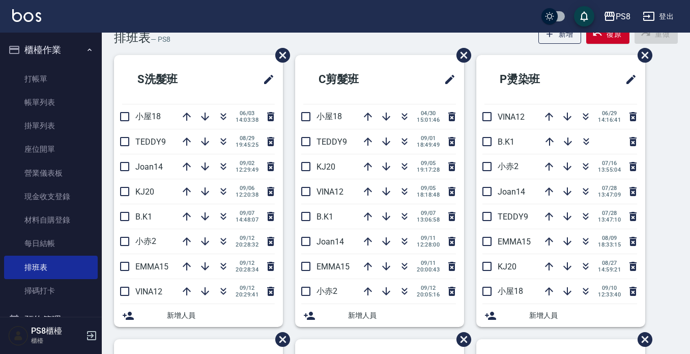
scroll to position [51, 0]
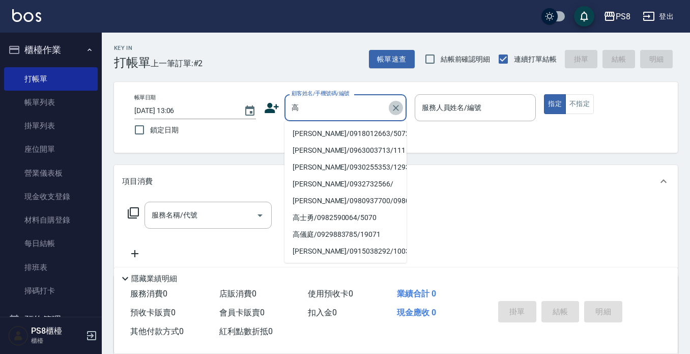
click at [396, 103] on icon "Clear" at bounding box center [396, 108] width 10 height 10
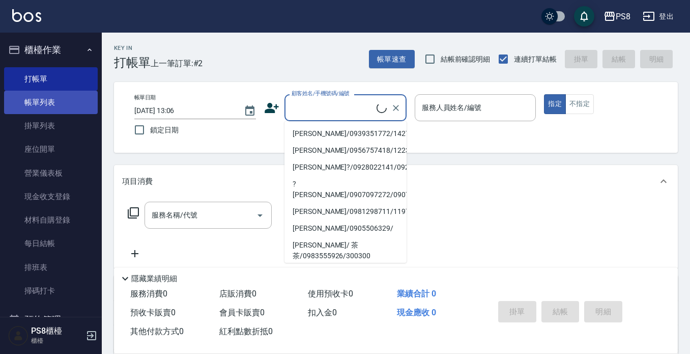
click at [75, 103] on link "帳單列表" at bounding box center [51, 102] width 94 height 23
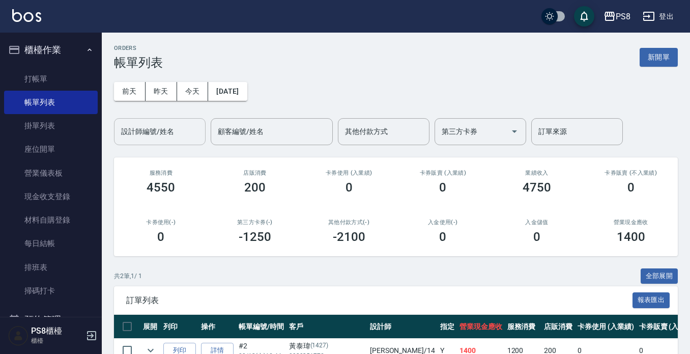
click at [164, 133] on input "設計師編號/姓名" at bounding box center [160, 132] width 82 height 18
type input "高"
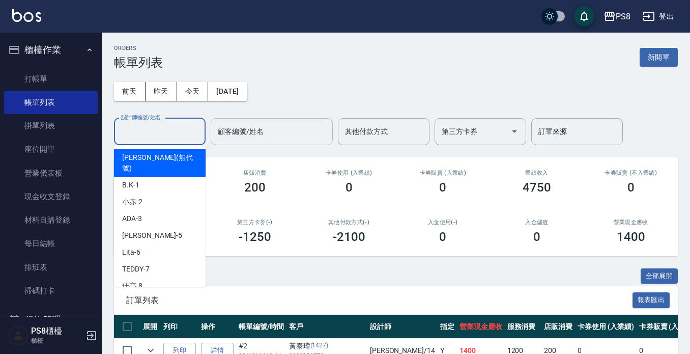
click at [246, 129] on input "顧客編號/姓名" at bounding box center [271, 132] width 113 height 18
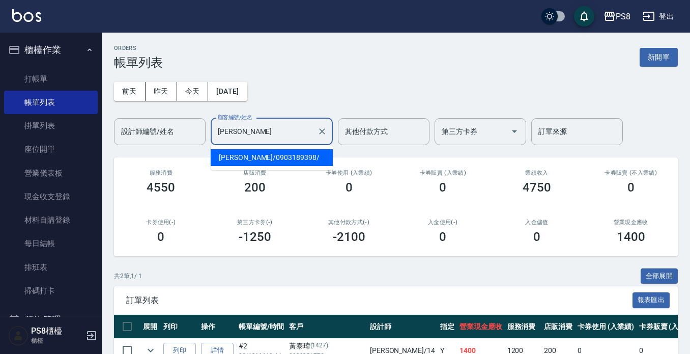
click at [275, 153] on span "高宇辰 / 0903189398 /" at bounding box center [272, 157] width 122 height 17
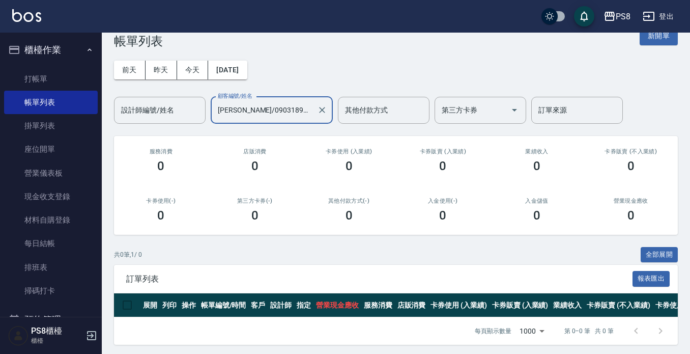
scroll to position [33, 0]
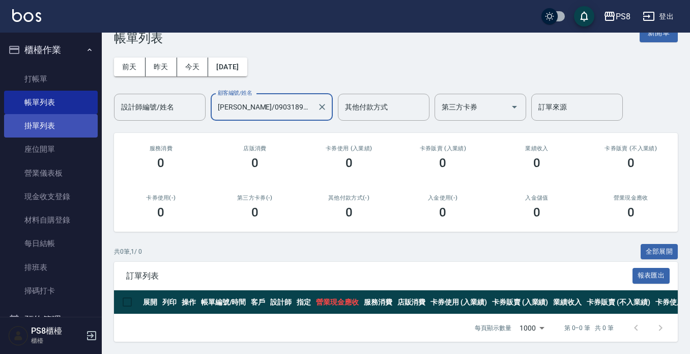
type input "高宇辰/0903189398/"
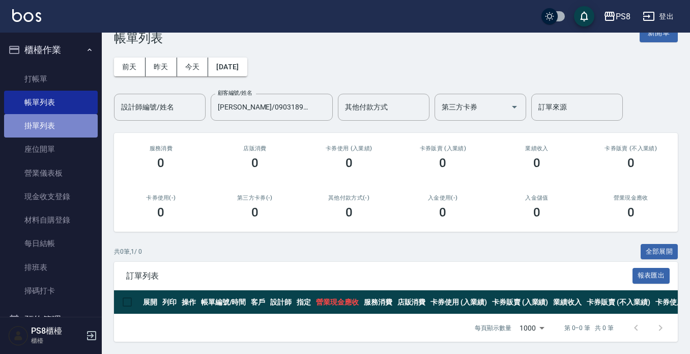
click at [62, 125] on link "掛單列表" at bounding box center [51, 125] width 94 height 23
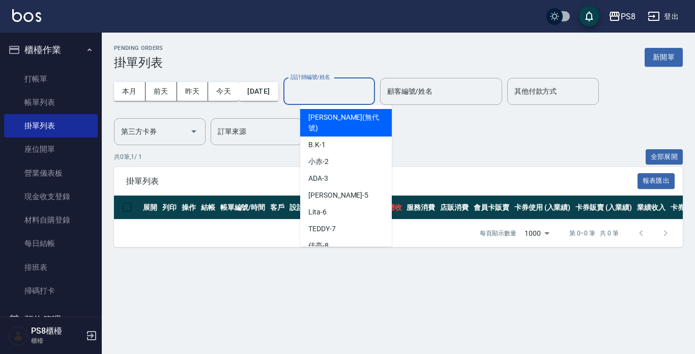
click at [314, 85] on input "設計師編號/姓名" at bounding box center [329, 91] width 82 height 18
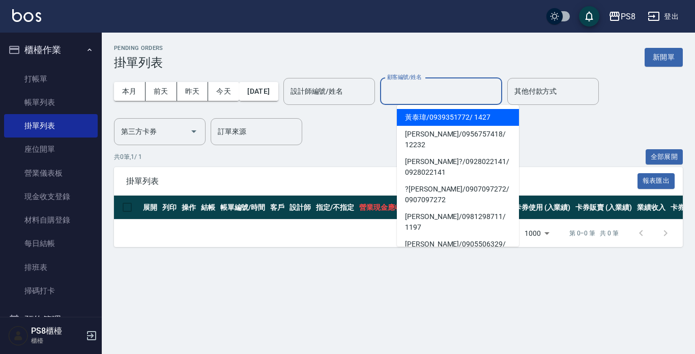
click at [483, 87] on input "顧客編號/姓名" at bounding box center [441, 91] width 113 height 18
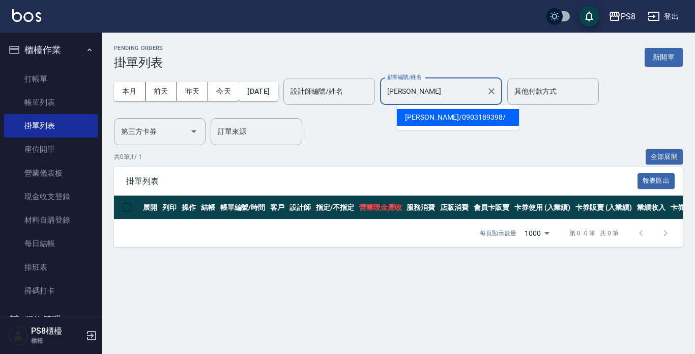
click at [473, 123] on span "高宇辰 / 0903189398 /" at bounding box center [458, 117] width 122 height 17
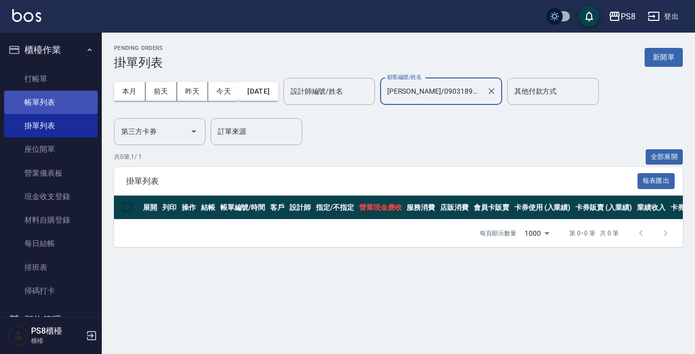
type input "高宇辰/0903189398/"
click at [62, 94] on link "帳單列表" at bounding box center [51, 102] width 94 height 23
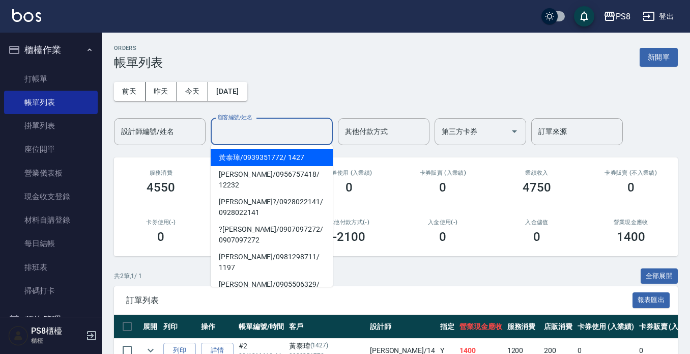
click at [265, 130] on input "顧客編號/姓名" at bounding box center [271, 132] width 113 height 18
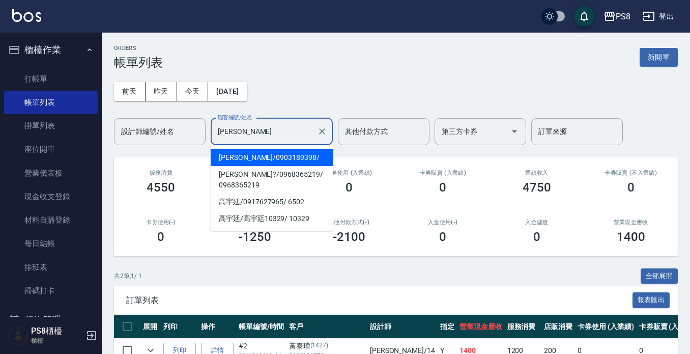
click at [267, 158] on span "高宇辰 / 0903189398 /" at bounding box center [272, 157] width 122 height 17
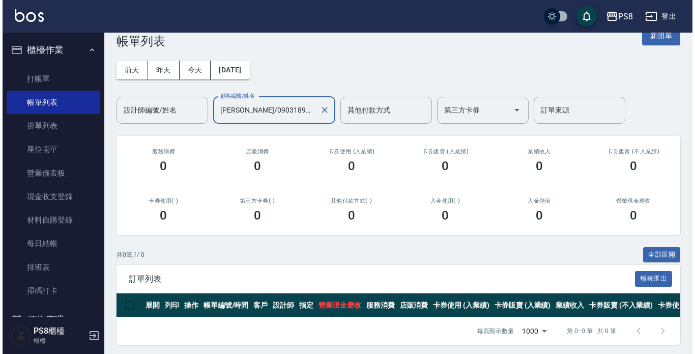
scroll to position [33, 0]
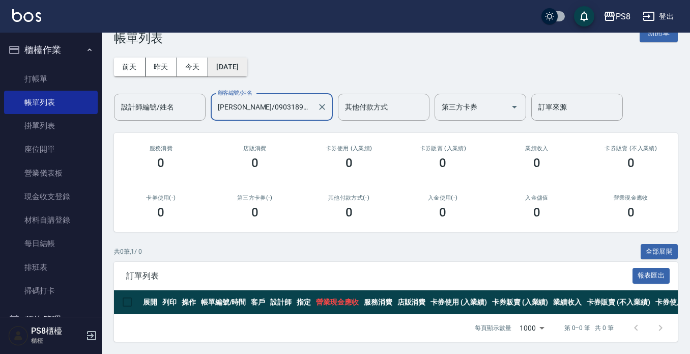
type input "高宇辰/0903189398/"
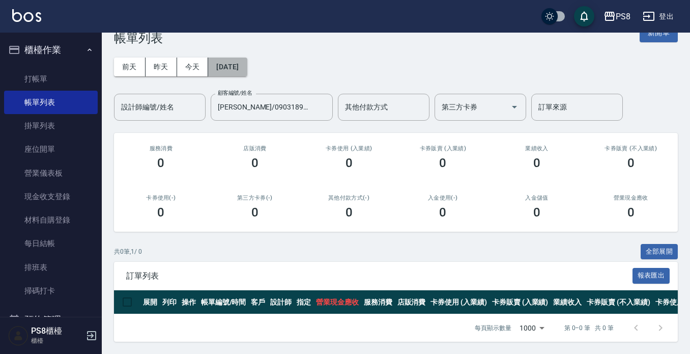
click at [247, 62] on button "[DATE]" at bounding box center [227, 66] width 39 height 19
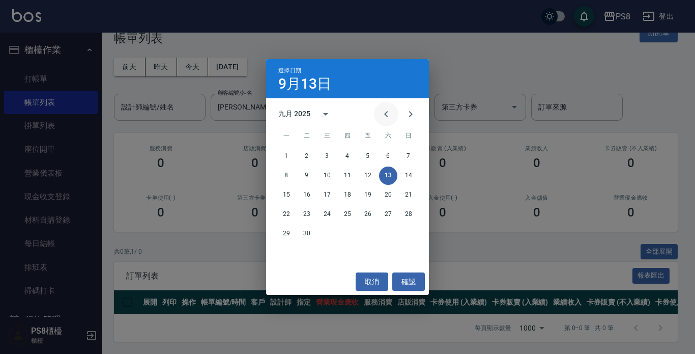
click at [381, 109] on icon "Previous month" at bounding box center [386, 114] width 12 height 12
click at [382, 109] on icon "Previous month" at bounding box center [386, 114] width 12 height 12
click at [329, 216] on button "23" at bounding box center [327, 214] width 18 height 18
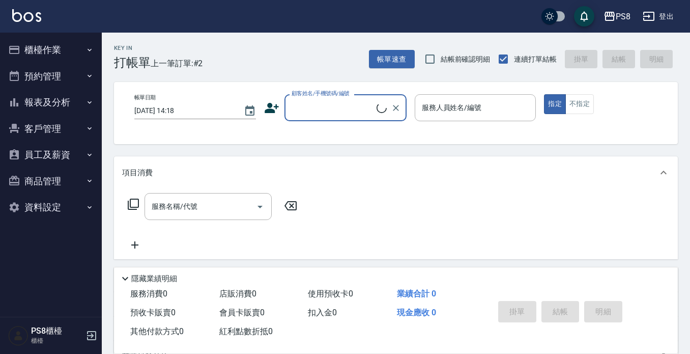
click at [44, 52] on button "櫃檯作業" at bounding box center [51, 50] width 94 height 26
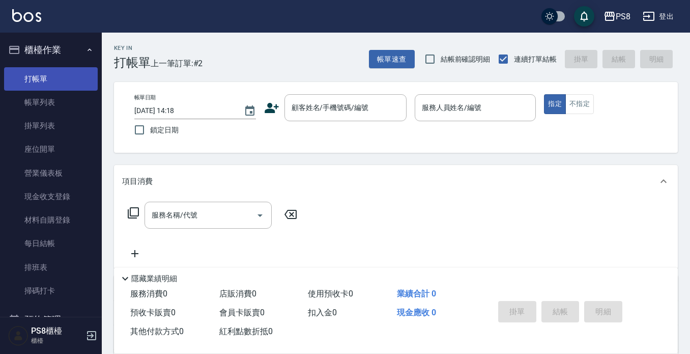
click at [54, 77] on link "打帳單" at bounding box center [51, 78] width 94 height 23
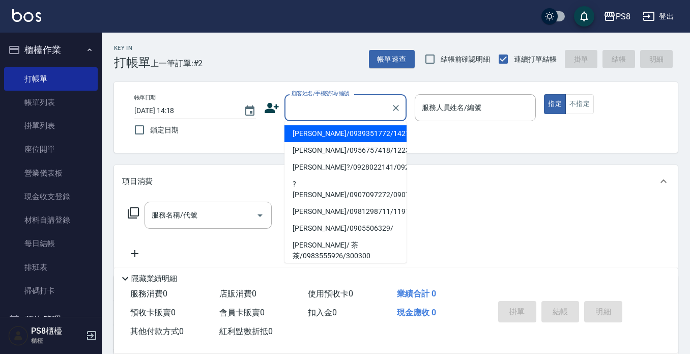
click at [294, 115] on input "顧客姓名/手機號碼/編號" at bounding box center [338, 108] width 98 height 18
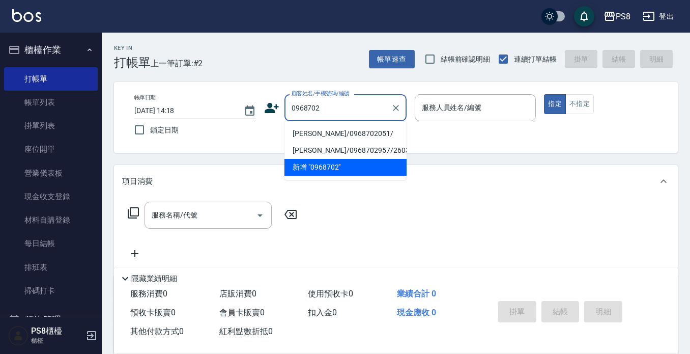
click at [304, 130] on li "李子暘/0968702051/" at bounding box center [345, 133] width 122 height 17
type input "李子暘/0968702051/"
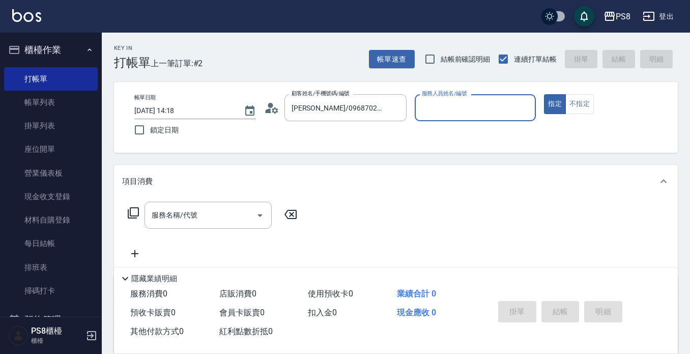
click at [457, 108] on input "服務人員姓名/編號" at bounding box center [475, 108] width 112 height 18
type input "[PERSON_NAME]-14"
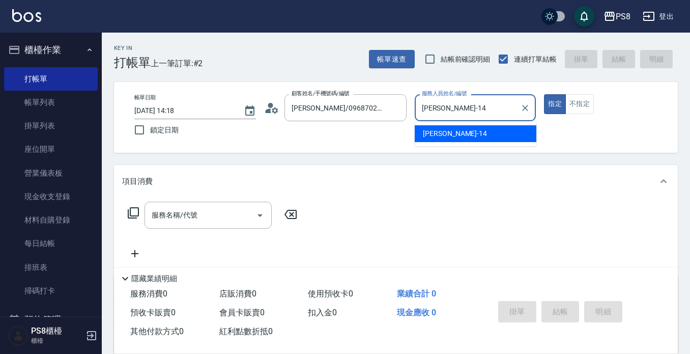
type button "true"
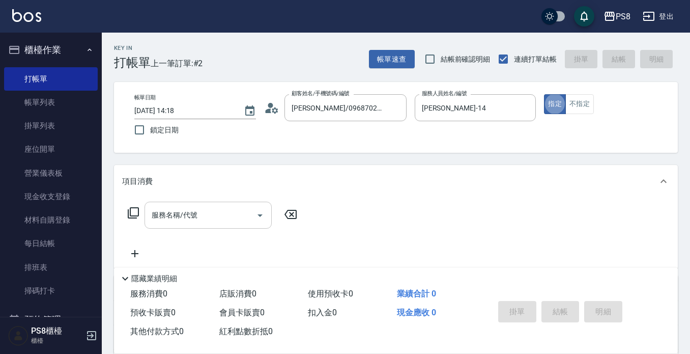
click at [195, 209] on input "服務名稱/代號" at bounding box center [200, 215] width 103 height 18
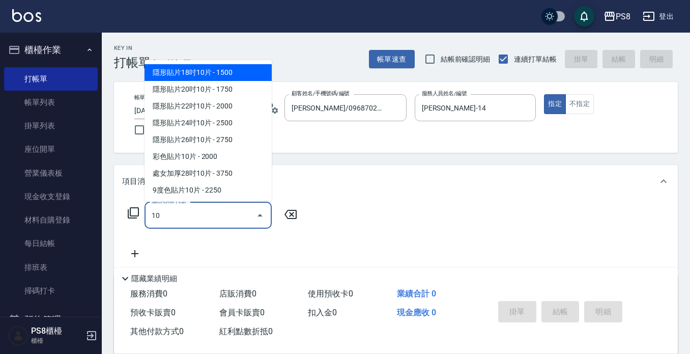
type input "1"
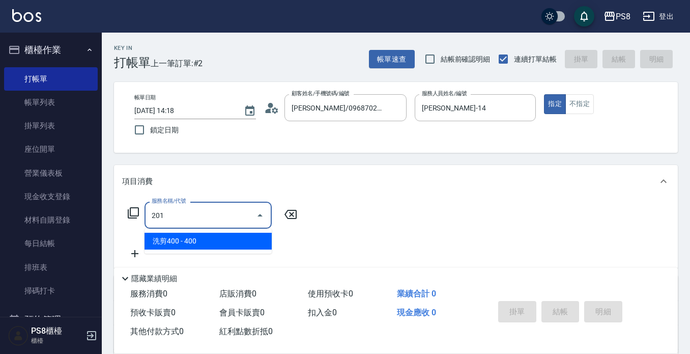
click at [213, 241] on span "洗剪400 - 400" at bounding box center [208, 241] width 127 height 17
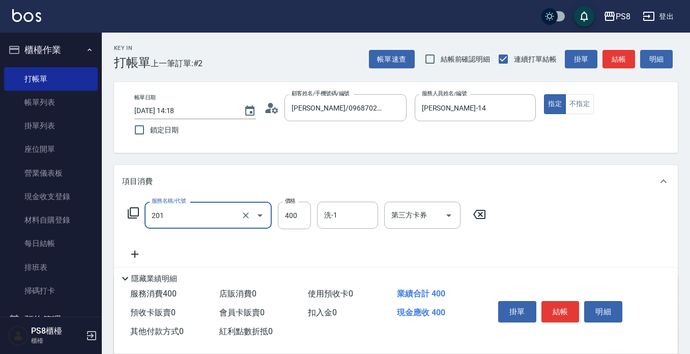
type input "洗剪400(201)"
click at [561, 212] on div "服務名稱/代號 洗剪400(201) 服務名稱/代號 價格 400 價格 洗-1 洗-1 第三方卡券 第三方卡券" at bounding box center [396, 232] width 564 height 71
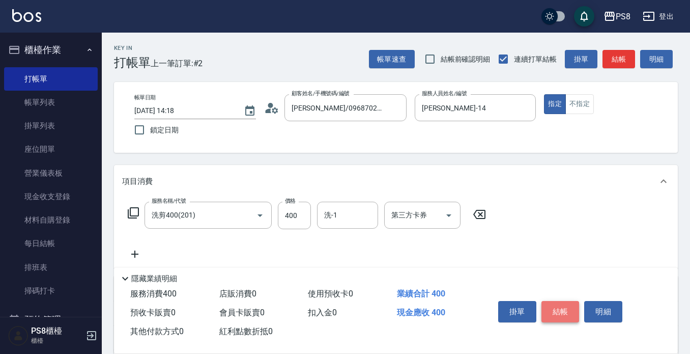
click at [565, 308] on button "結帳" at bounding box center [560, 311] width 38 height 21
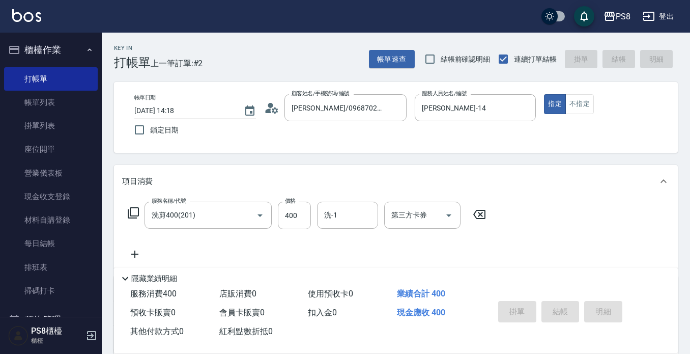
type input "2025/09/13 14:19"
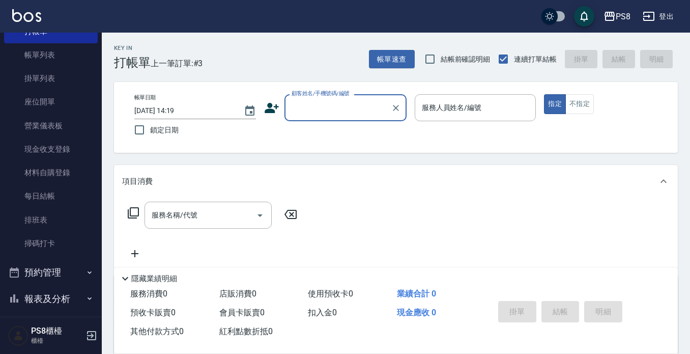
scroll to position [159, 0]
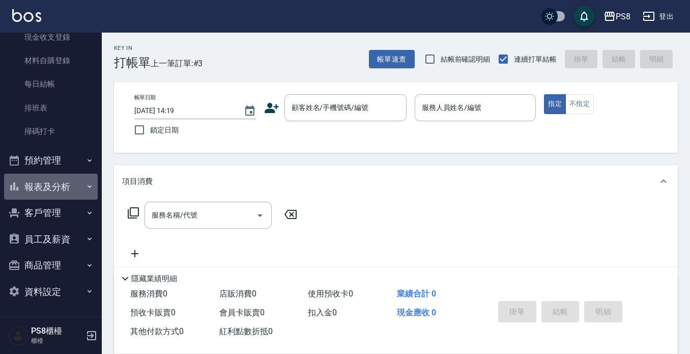
click at [56, 192] on button "報表及分析" at bounding box center [51, 187] width 94 height 26
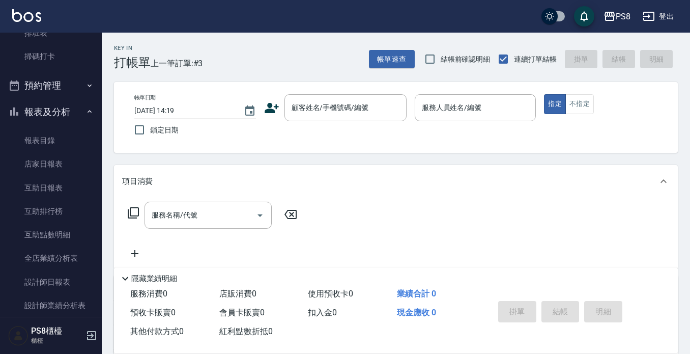
scroll to position [414, 0]
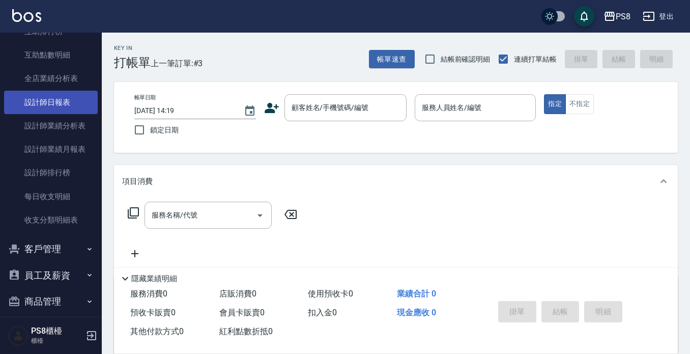
click at [58, 109] on link "設計師日報表" at bounding box center [51, 102] width 94 height 23
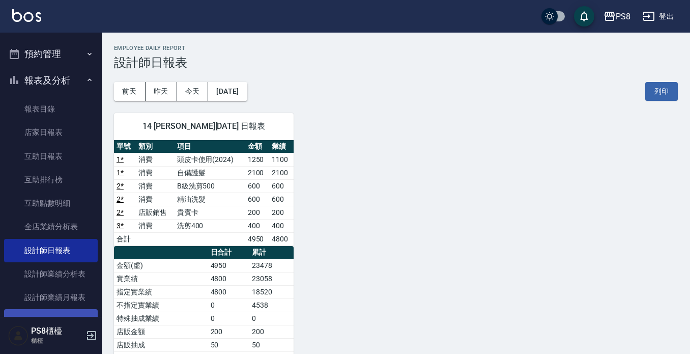
scroll to position [108, 0]
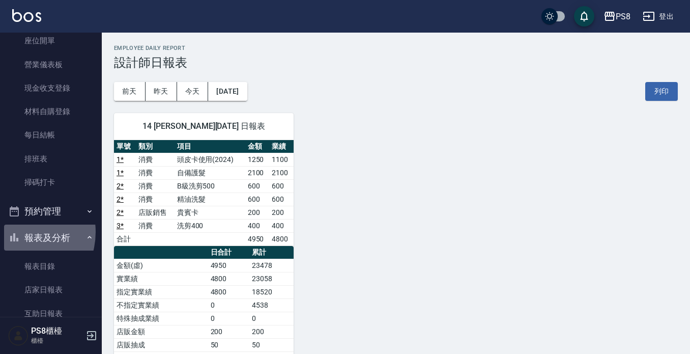
click at [16, 232] on icon "button" at bounding box center [14, 237] width 12 height 12
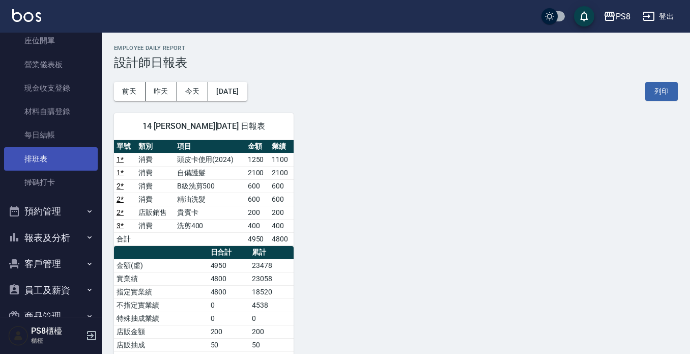
click at [57, 162] on link "排班表" at bounding box center [51, 158] width 94 height 23
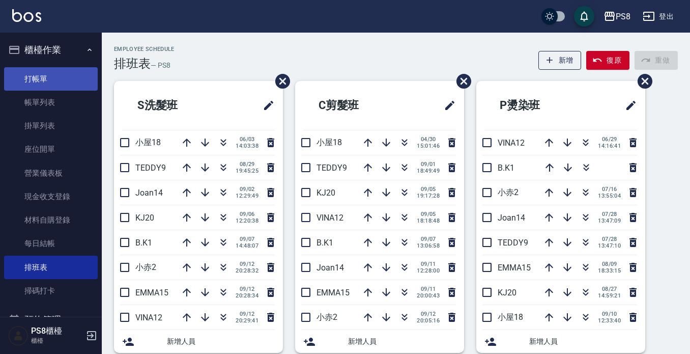
click at [66, 72] on link "打帳單" at bounding box center [51, 78] width 94 height 23
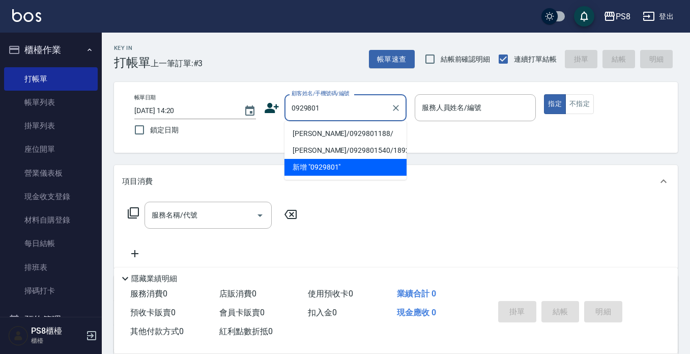
click at [320, 127] on li "陳力維/0929801188/" at bounding box center [345, 133] width 122 height 17
type input "陳力維/0929801188/"
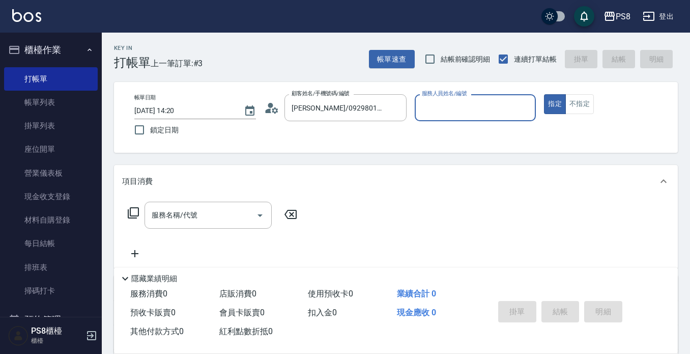
click at [269, 105] on circle at bounding box center [270, 105] width 5 height 5
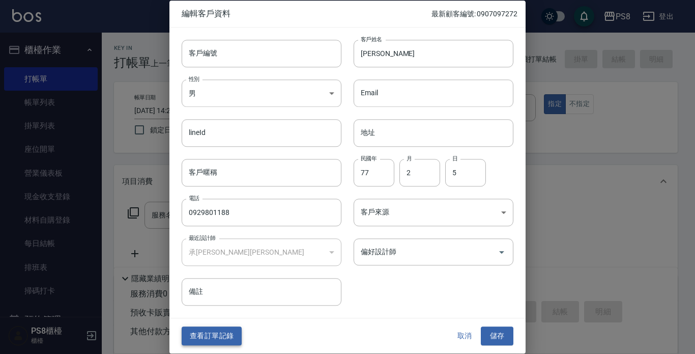
click at [221, 330] on button "查看訂單記錄" at bounding box center [212, 336] width 60 height 19
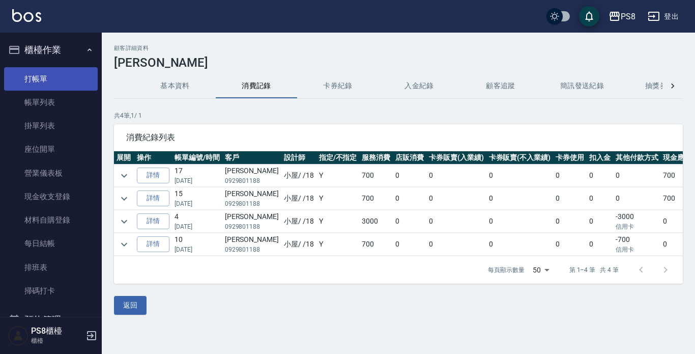
drag, startPoint x: 45, startPoint y: 61, endPoint x: 47, endPoint y: 79, distance: 18.4
click at [46, 67] on li "櫃檯作業 打帳單 帳單列表 掛單列表 座位開單 營業儀表板 現金收支登錄 材料自購登錄 每日結帳 排班表 掃碼打卡" at bounding box center [51, 172] width 94 height 270
click at [47, 80] on link "打帳單" at bounding box center [51, 78] width 94 height 23
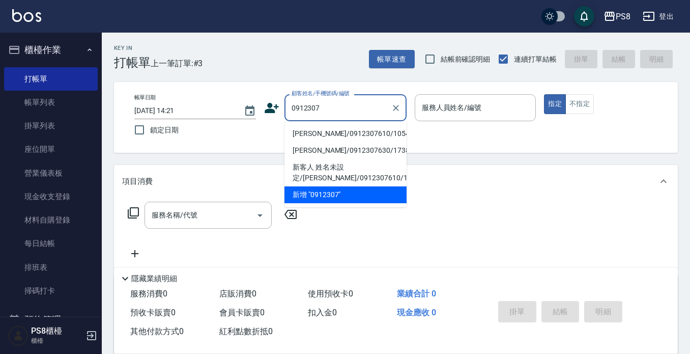
click at [323, 130] on li "陳韻旋/0912307610/10541" at bounding box center [345, 133] width 122 height 17
type input "陳韻旋/0912307610/10541"
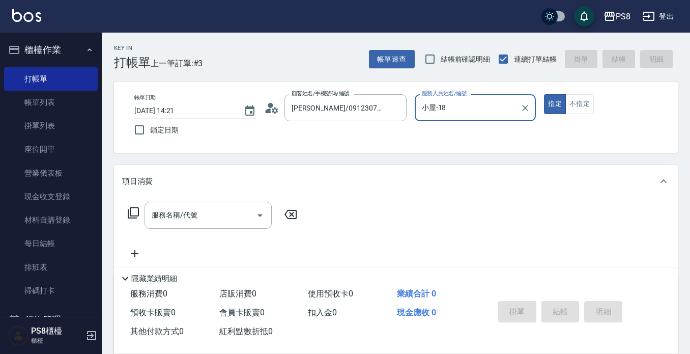
type input "小屋-18"
click at [404, 110] on div "陳韻旋/0912307610/10541 顧客姓名/手機號碼/編號" at bounding box center [345, 107] width 122 height 27
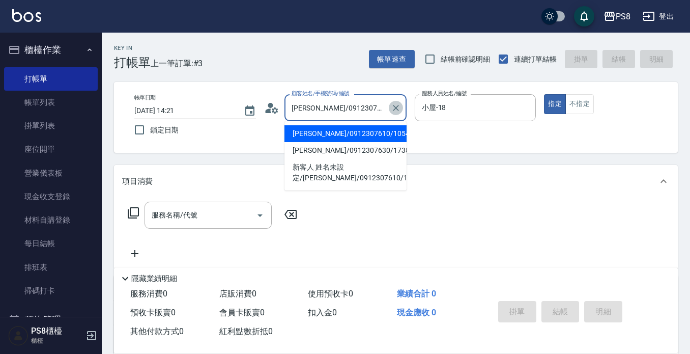
click at [394, 106] on icon "Clear" at bounding box center [396, 108] width 6 height 6
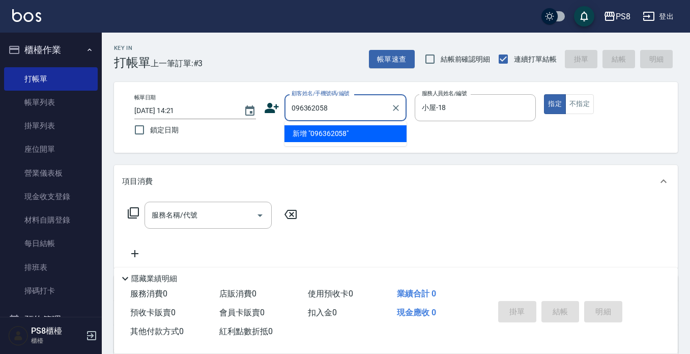
type input "0963620580"
click at [402, 110] on button "Clear" at bounding box center [396, 108] width 14 height 14
click at [522, 109] on icon "Clear" at bounding box center [525, 108] width 10 height 10
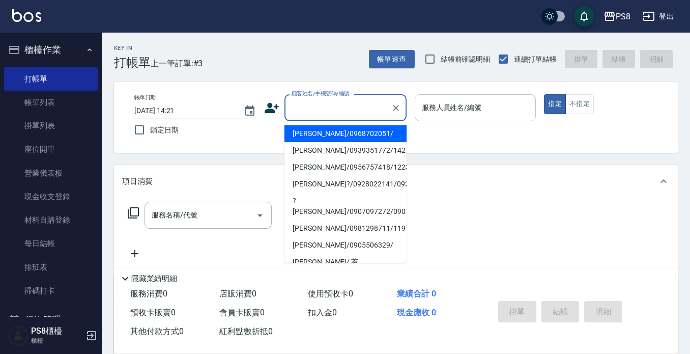
click at [330, 99] on input "顧客姓名/手機號碼/編號" at bounding box center [338, 108] width 98 height 18
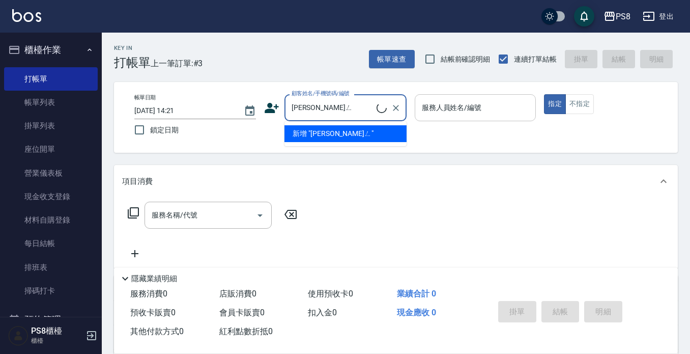
type input "劉芷婷"
click at [394, 111] on icon "Clear" at bounding box center [396, 108] width 10 height 10
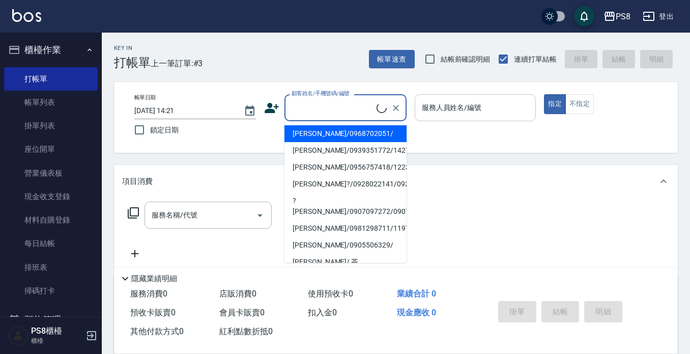
click at [311, 51] on div "Key In 打帳單 上一筆訂單:#3 帳單速查 結帳前確認明細 連續打單結帳 掛單 結帳 明細" at bounding box center [390, 51] width 576 height 37
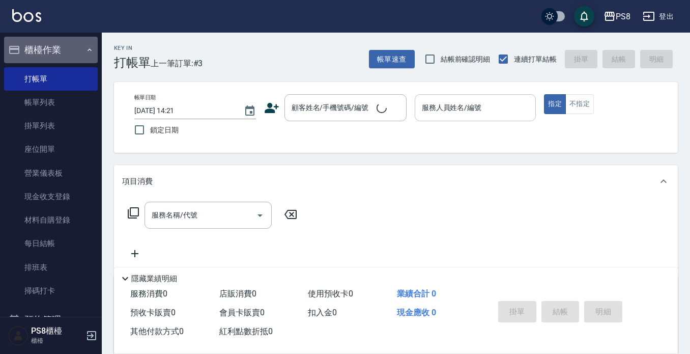
click at [86, 43] on button "櫃檯作業" at bounding box center [51, 50] width 94 height 26
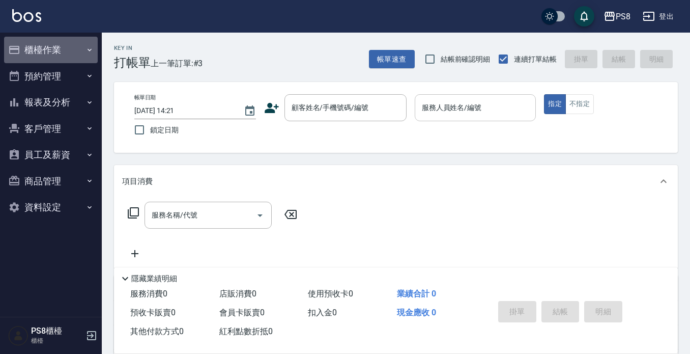
click at [80, 48] on button "櫃檯作業" at bounding box center [51, 50] width 94 height 26
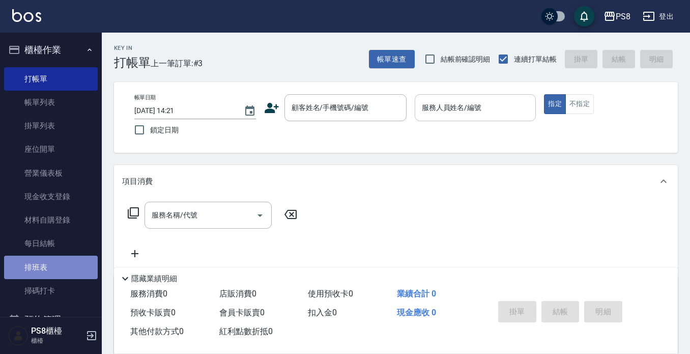
click at [64, 267] on link "排班表" at bounding box center [51, 266] width 94 height 23
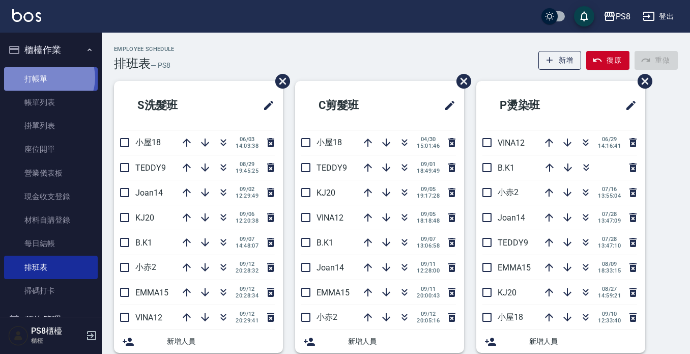
click at [48, 77] on link "打帳單" at bounding box center [51, 78] width 94 height 23
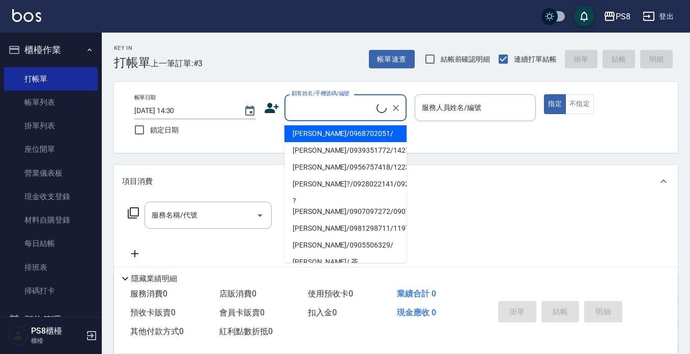
click at [325, 107] on input "顧客姓名/手機號碼/編號" at bounding box center [333, 108] width 88 height 18
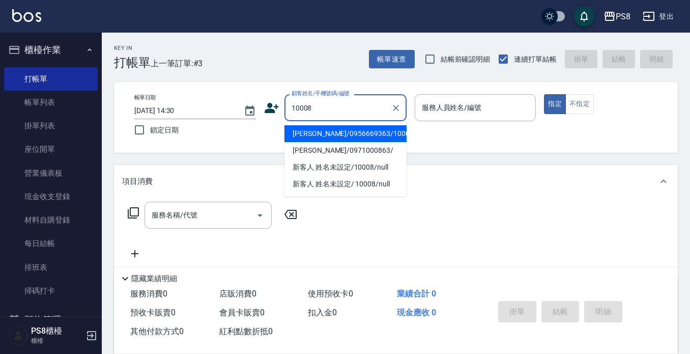
drag, startPoint x: 332, startPoint y: 134, endPoint x: 397, endPoint y: 124, distance: 65.9
click at [336, 135] on li "[PERSON_NAME]/0956669363/10008" at bounding box center [345, 133] width 122 height 17
type input "[PERSON_NAME]/0956669363/10008"
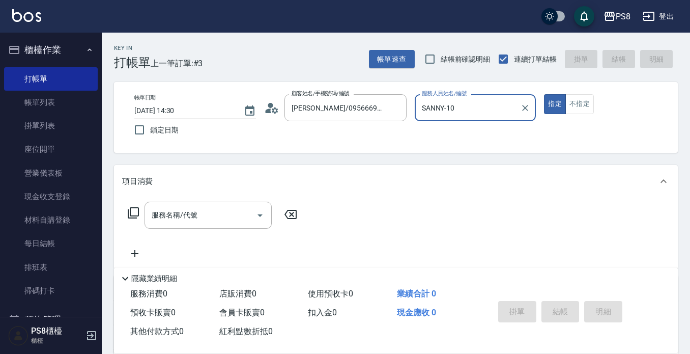
type input "SANNY-10"
drag, startPoint x: 555, startPoint y: 99, endPoint x: 443, endPoint y: 186, distance: 142.5
click at [545, 110] on button "指定" at bounding box center [555, 104] width 22 height 20
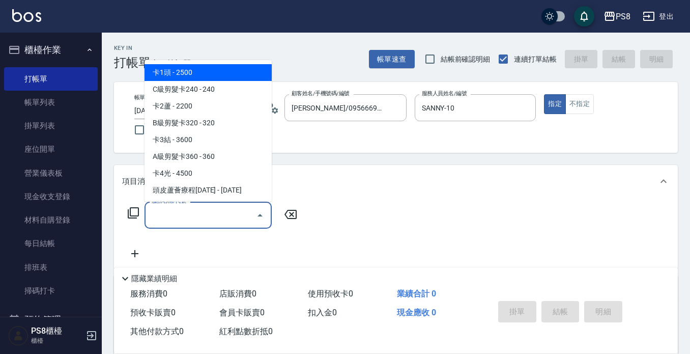
click at [221, 211] on input "服務名稱/代號" at bounding box center [200, 215] width 103 height 18
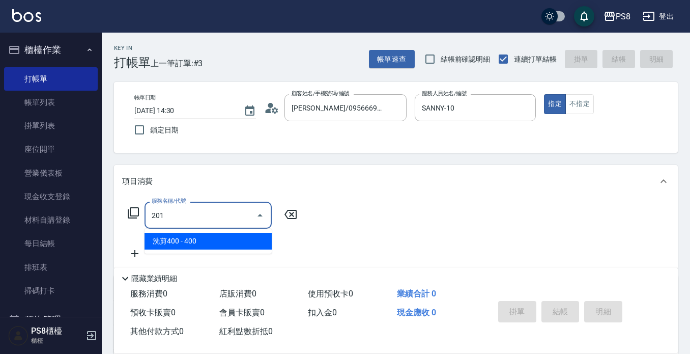
click at [227, 236] on span "洗剪400 - 400" at bounding box center [208, 241] width 127 height 17
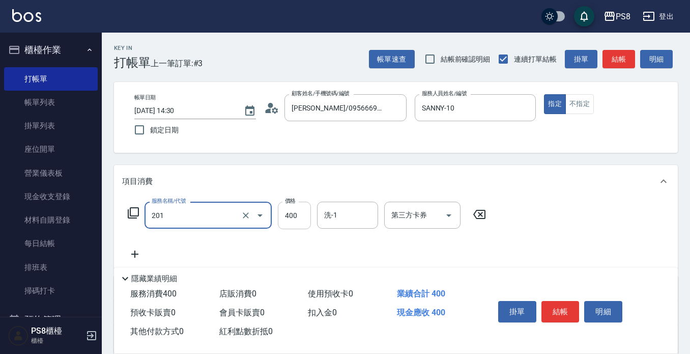
type input "洗剪400(201)"
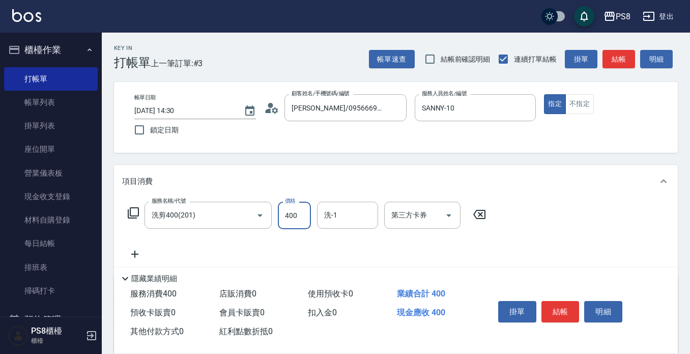
click at [304, 214] on input "400" at bounding box center [294, 214] width 33 height 27
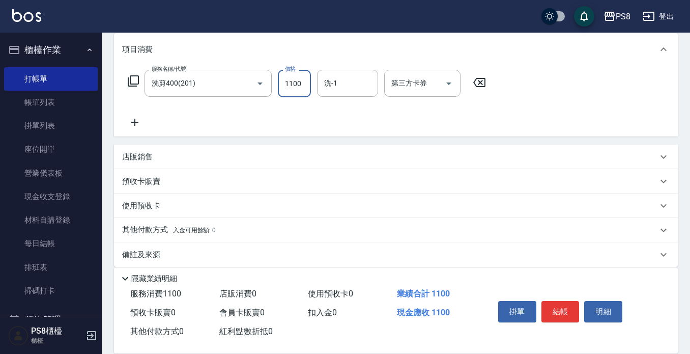
scroll to position [142, 0]
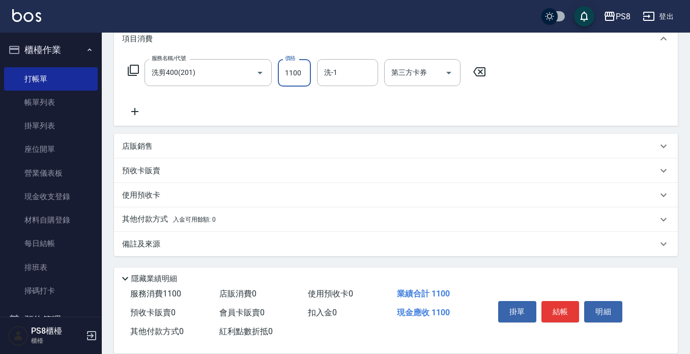
type input "1100"
click at [134, 103] on div "服務名稱/代號 洗剪400(201) 服務名稱/代號 價格 1100 價格 洗-1 洗-1 第三方卡券 第三方卡券" at bounding box center [307, 88] width 370 height 59
click at [143, 106] on icon at bounding box center [134, 111] width 25 height 12
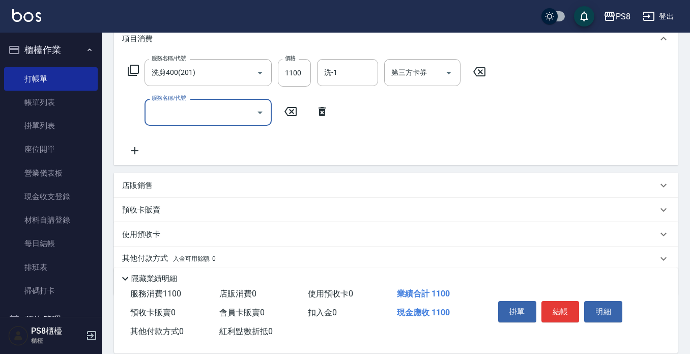
click at [162, 115] on input "服務名稱/代號" at bounding box center [200, 112] width 103 height 18
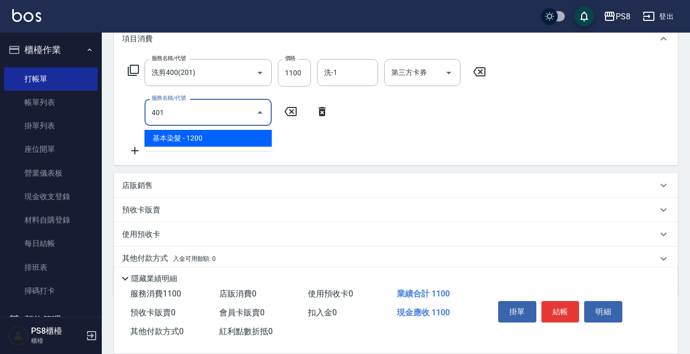
drag, startPoint x: 181, startPoint y: 140, endPoint x: 312, endPoint y: 112, distance: 133.7
click at [184, 140] on span "基本染髮 - 1200" at bounding box center [208, 138] width 127 height 17
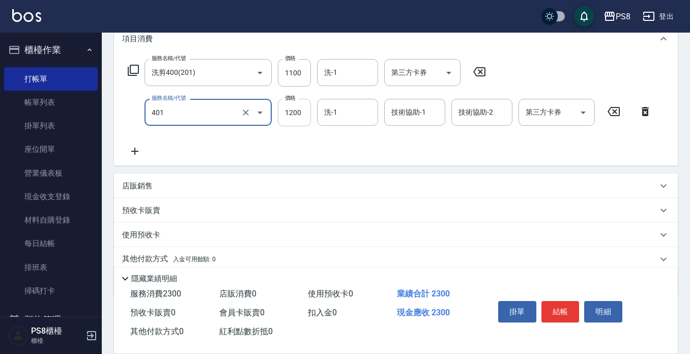
type input "基本染髮(401)"
click at [304, 107] on input "1200" at bounding box center [294, 112] width 33 height 27
type input "1650"
click at [133, 151] on icon at bounding box center [134, 151] width 25 height 12
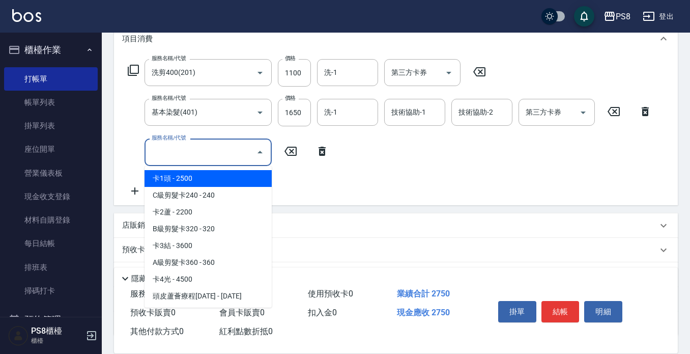
click at [175, 155] on input "服務名稱/代號" at bounding box center [200, 152] width 103 height 18
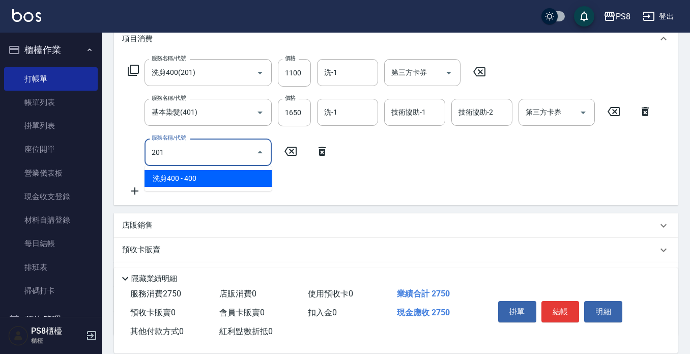
click at [177, 179] on span "洗剪400 - 400" at bounding box center [208, 178] width 127 height 17
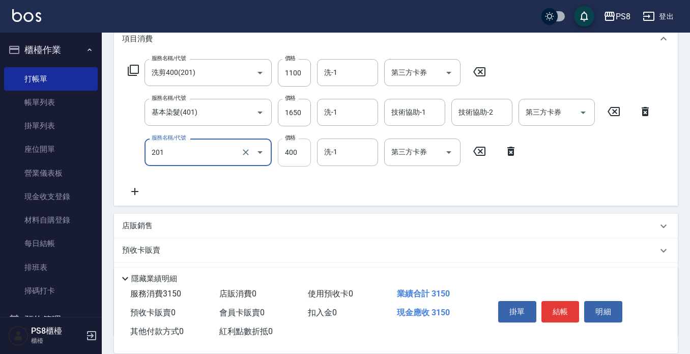
type input "洗剪400(201)"
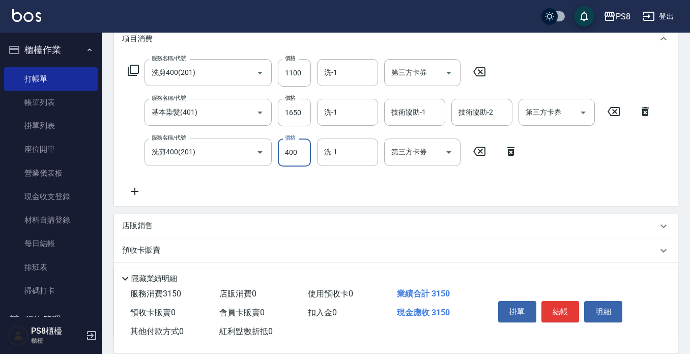
click at [294, 152] on input "400" at bounding box center [294, 151] width 33 height 27
type input "550"
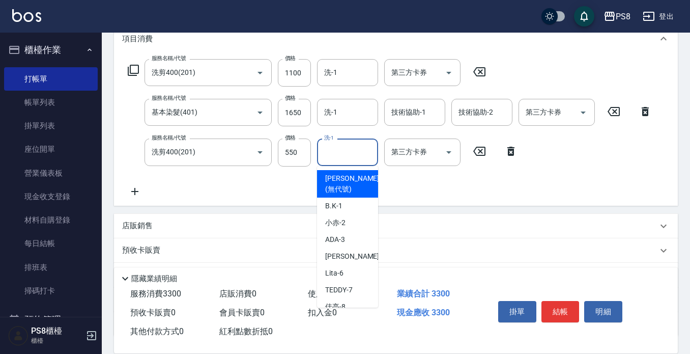
click at [328, 159] on input "洗-1" at bounding box center [348, 152] width 52 height 18
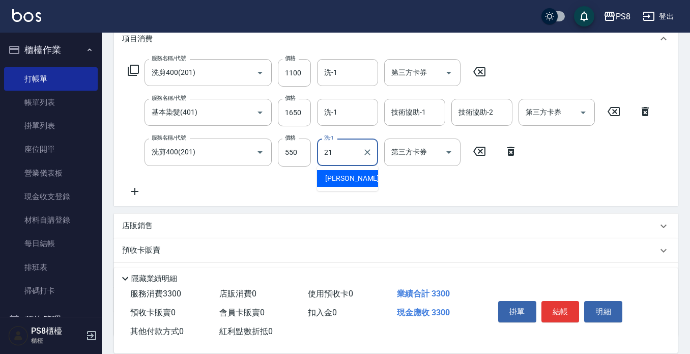
click at [337, 177] on span "趙宇文 -21" at bounding box center [357, 178] width 64 height 11
type input "趙宇文-21"
click at [138, 189] on icon at bounding box center [134, 191] width 25 height 12
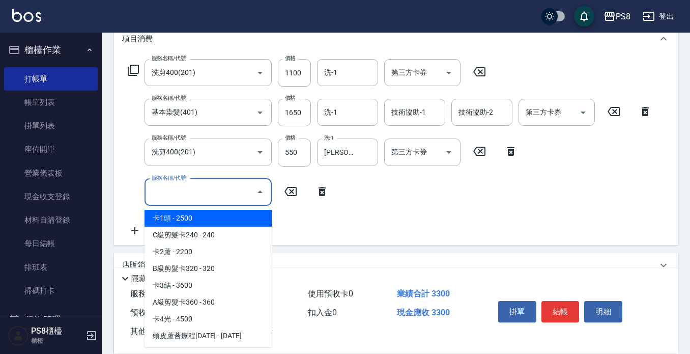
click at [169, 187] on input "服務名稱/代號" at bounding box center [200, 192] width 103 height 18
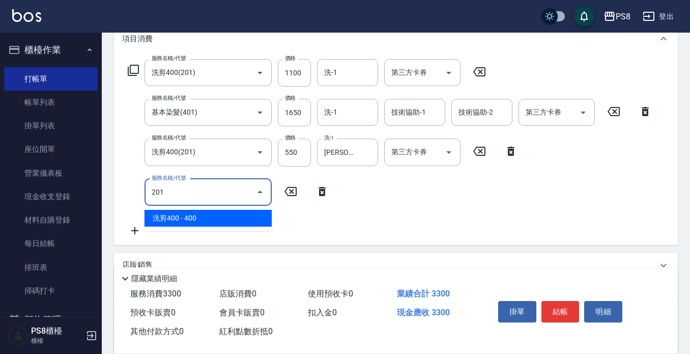
click at [180, 219] on span "洗剪400 - 400" at bounding box center [208, 218] width 127 height 17
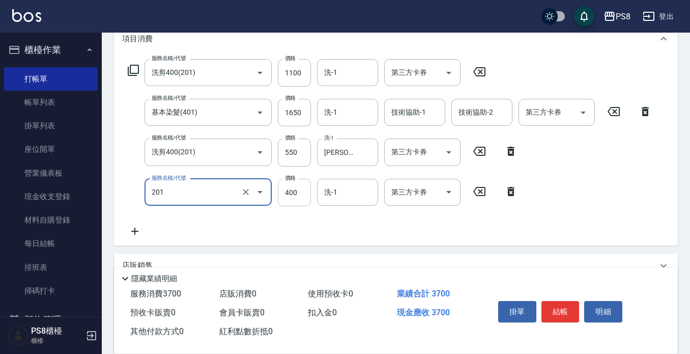
type input "洗剪400(201)"
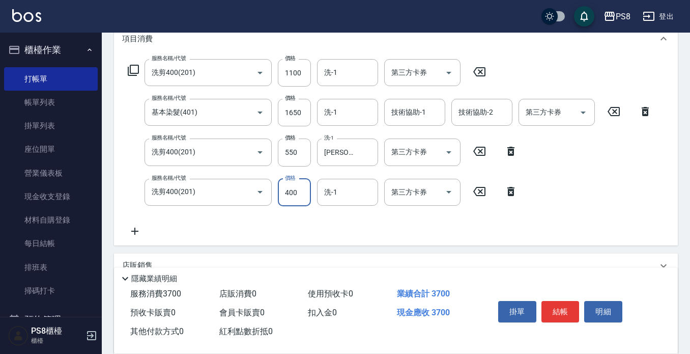
click at [302, 195] on input "400" at bounding box center [294, 192] width 33 height 27
type input "1100"
click at [562, 301] on button "結帳" at bounding box center [560, 311] width 38 height 21
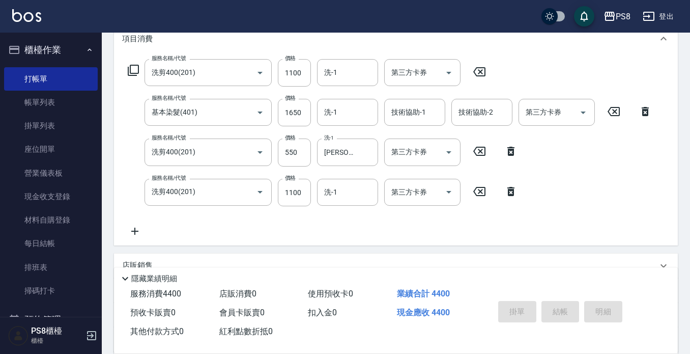
type input "2025/09/13 14:32"
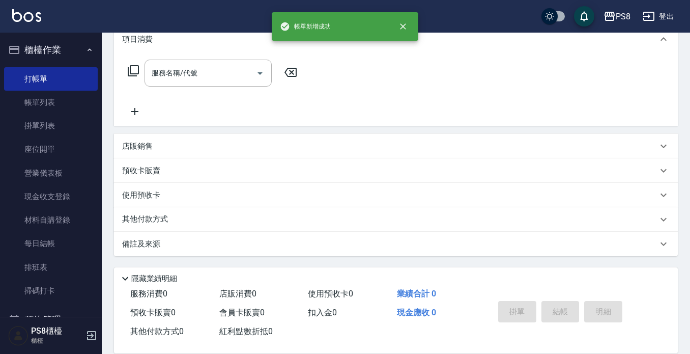
scroll to position [0, 0]
